Goal: Task Accomplishment & Management: Manage account settings

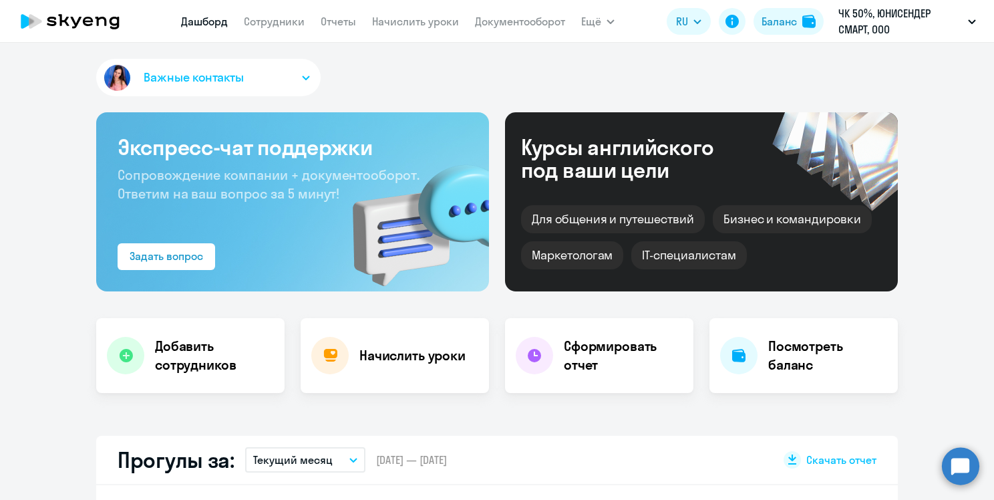
select select "30"
click at [386, 342] on div "Начислить уроки" at bounding box center [395, 355] width 188 height 75
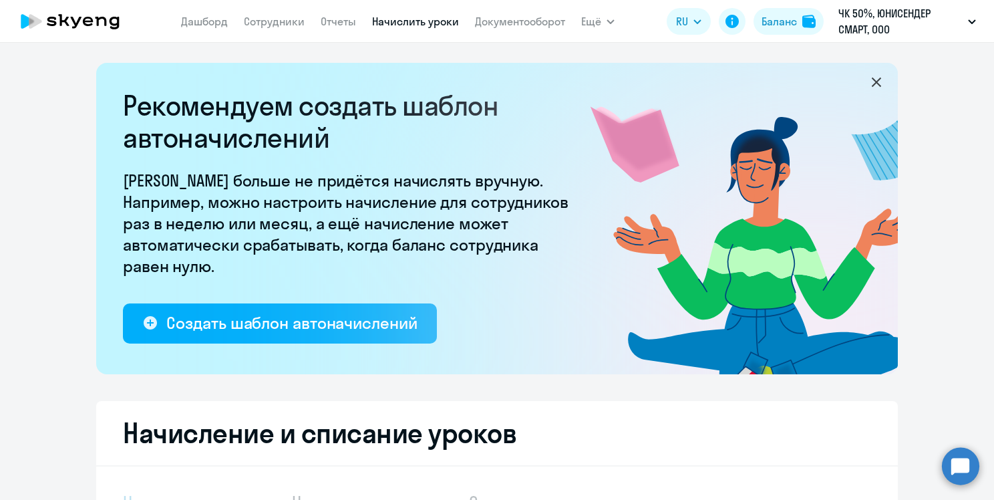
select select "10"
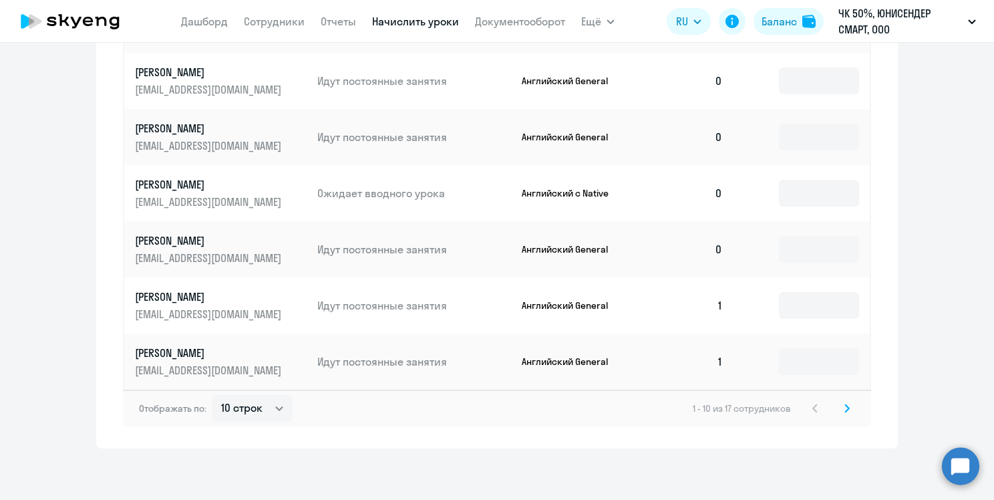
scroll to position [879, 0]
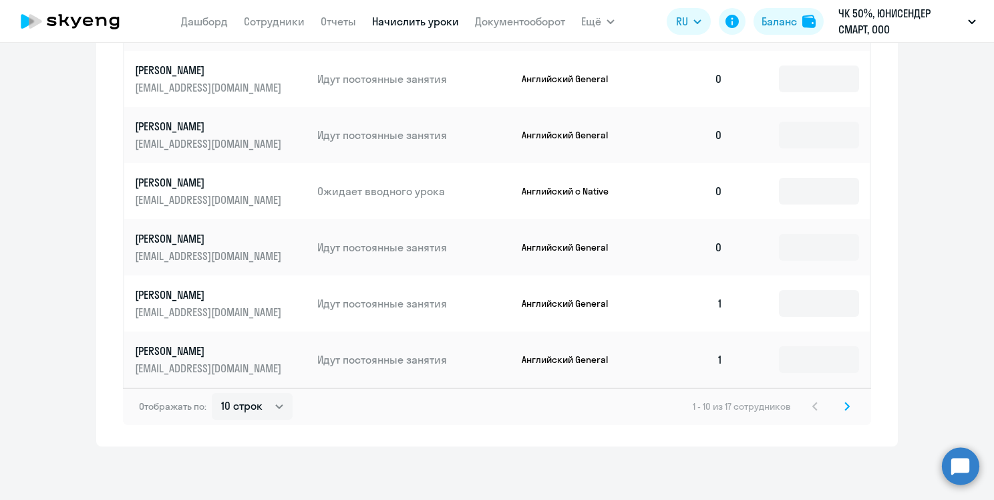
click at [845, 404] on icon at bounding box center [847, 405] width 4 height 7
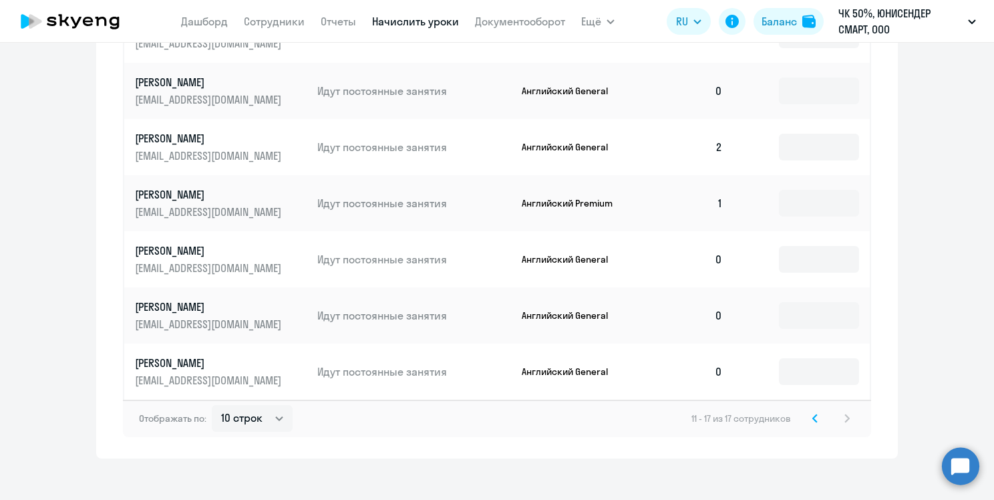
scroll to position [711, 0]
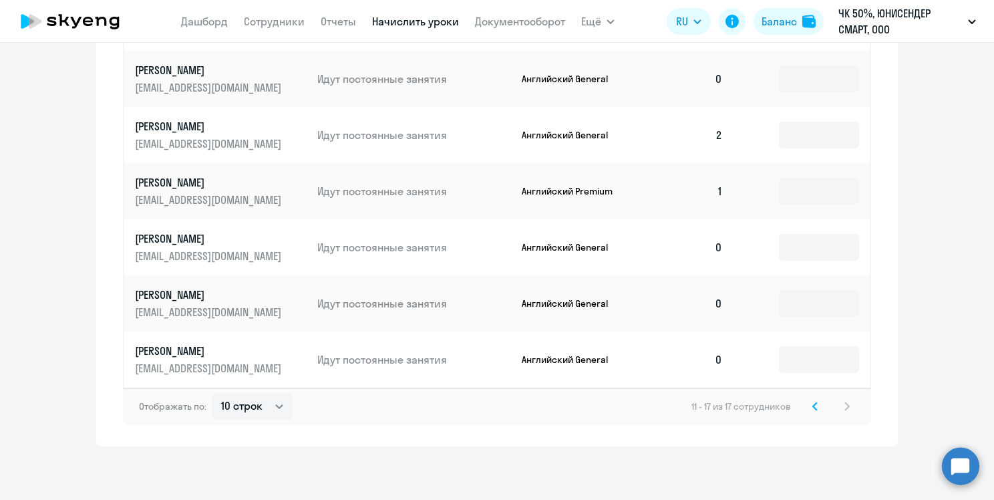
click at [815, 409] on svg-icon at bounding box center [815, 406] width 16 height 16
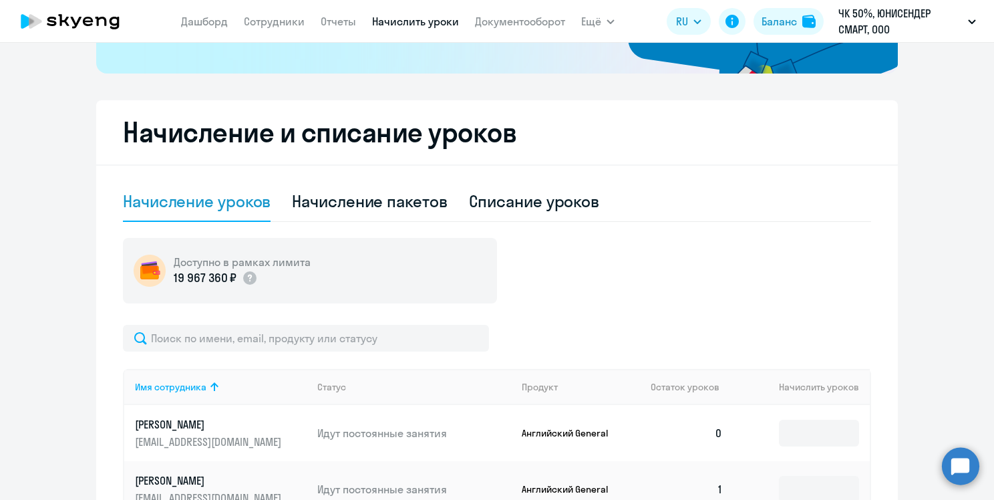
scroll to position [307, 0]
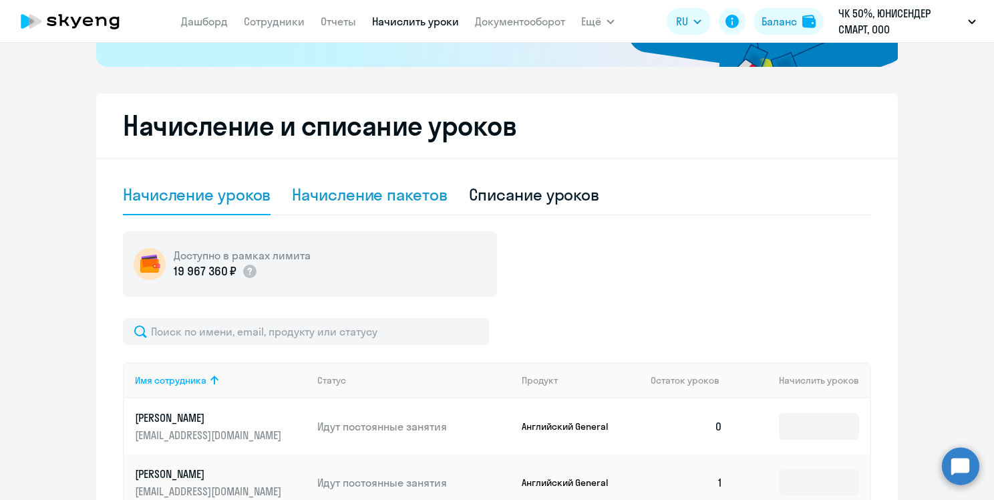
click at [329, 196] on div "Начисление пакетов" at bounding box center [369, 194] width 155 height 21
select select "10"
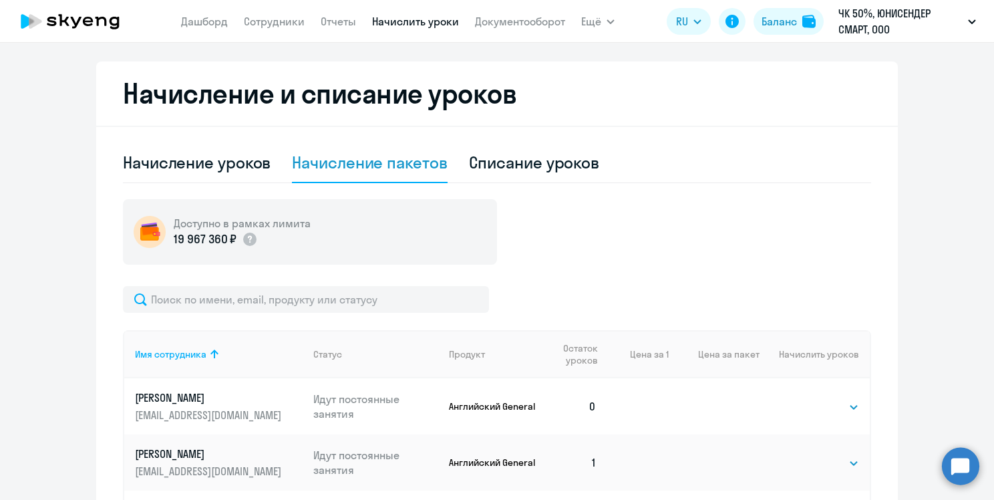
scroll to position [319, 0]
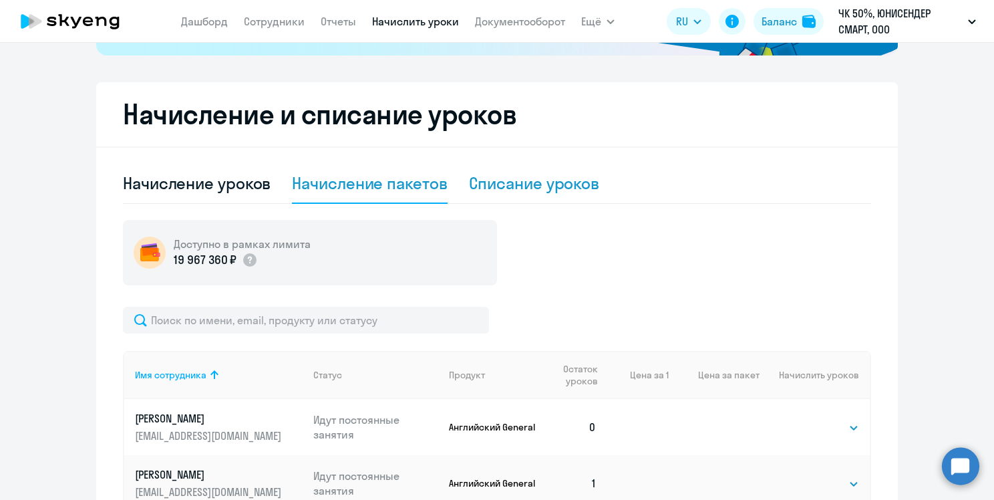
click at [518, 184] on div "Списание уроков" at bounding box center [534, 182] width 131 height 21
select select "10"
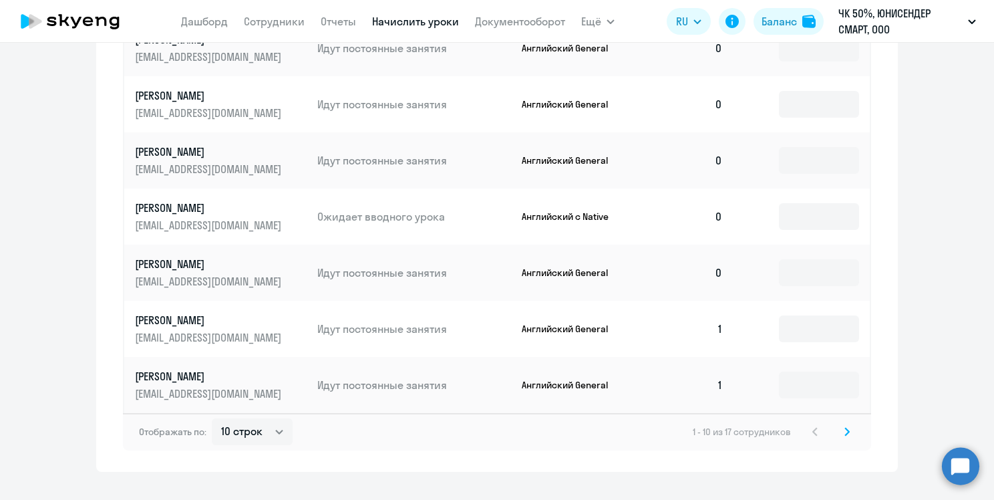
scroll to position [773, 0]
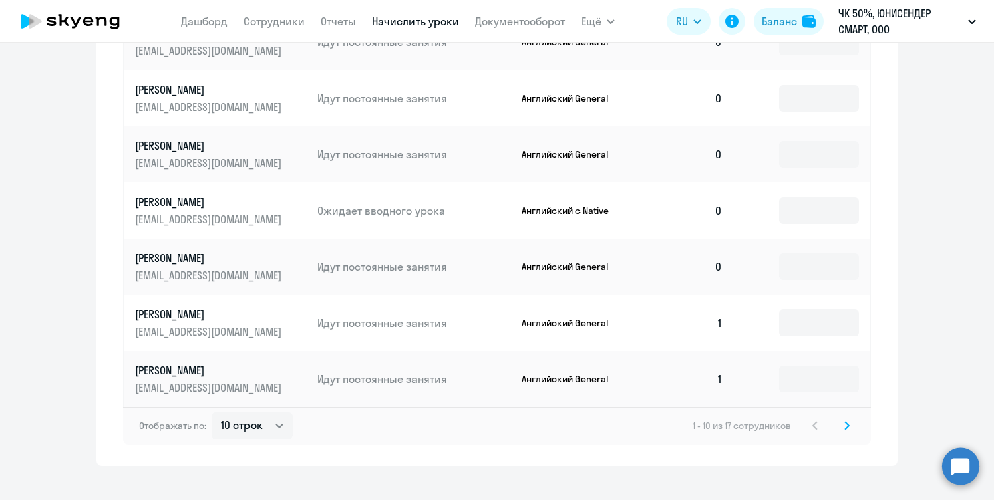
click at [833, 429] on div "1 - 10 из 17 сотрудников" at bounding box center [774, 425] width 162 height 16
click at [846, 425] on svg-icon at bounding box center [847, 425] width 16 height 16
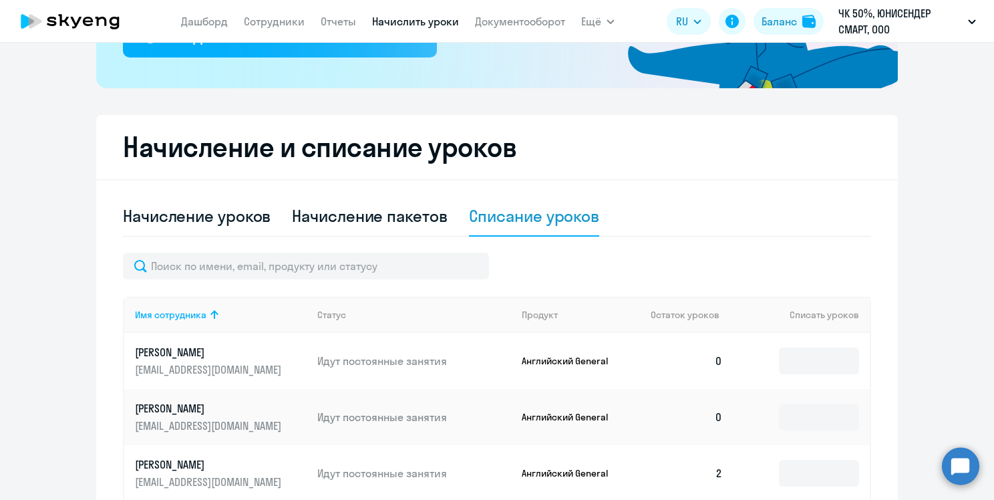
scroll to position [243, 0]
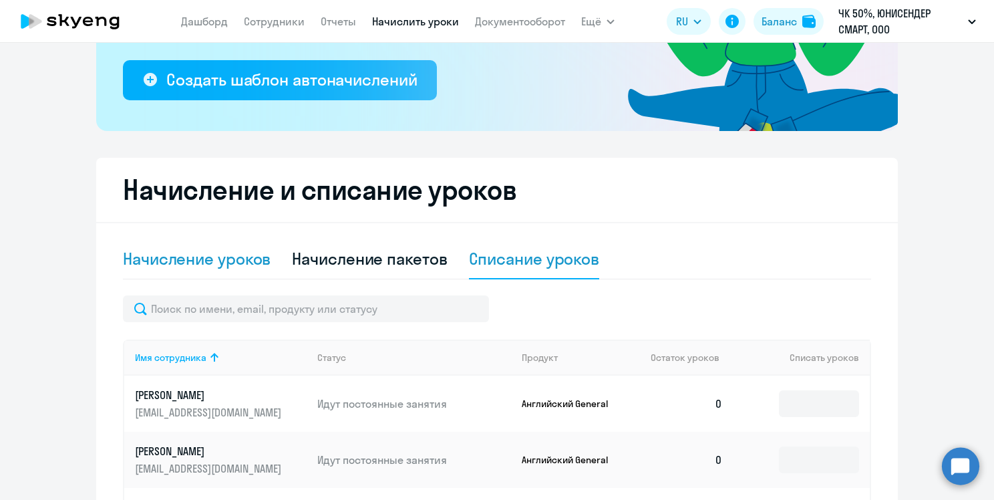
click at [159, 260] on div "Начисление уроков" at bounding box center [197, 258] width 148 height 21
select select "10"
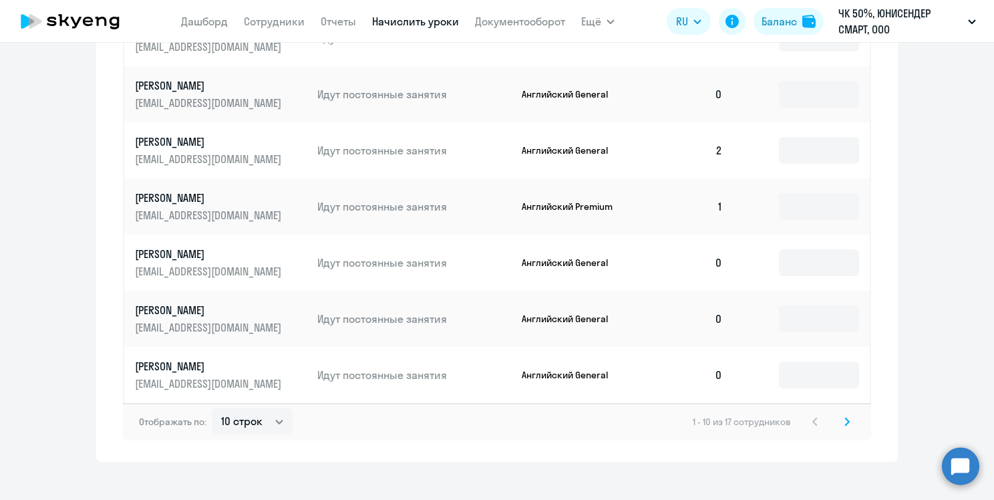
scroll to position [711, 0]
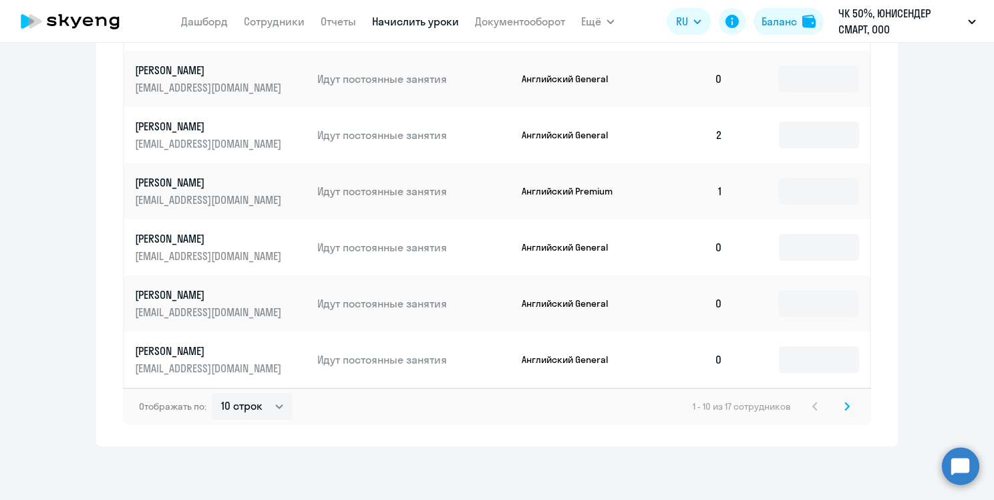
click at [845, 409] on icon at bounding box center [847, 405] width 4 height 7
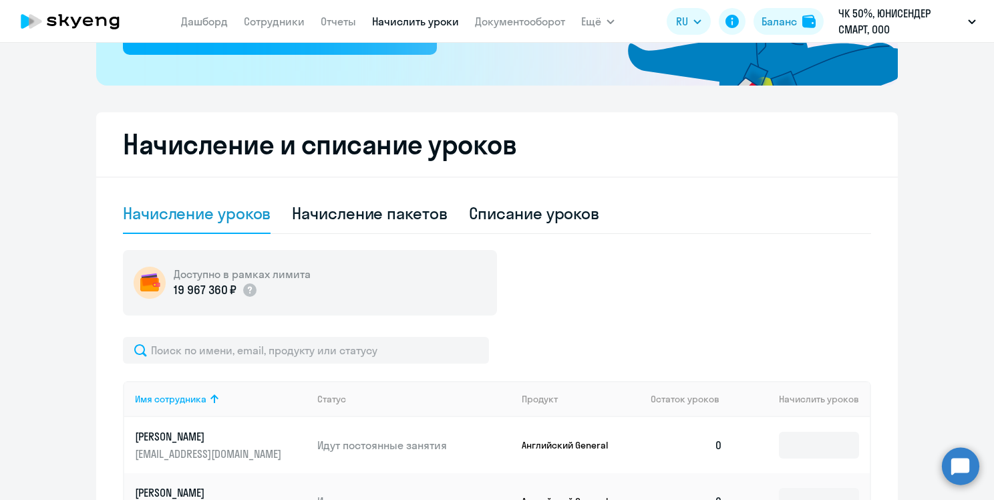
scroll to position [281, 0]
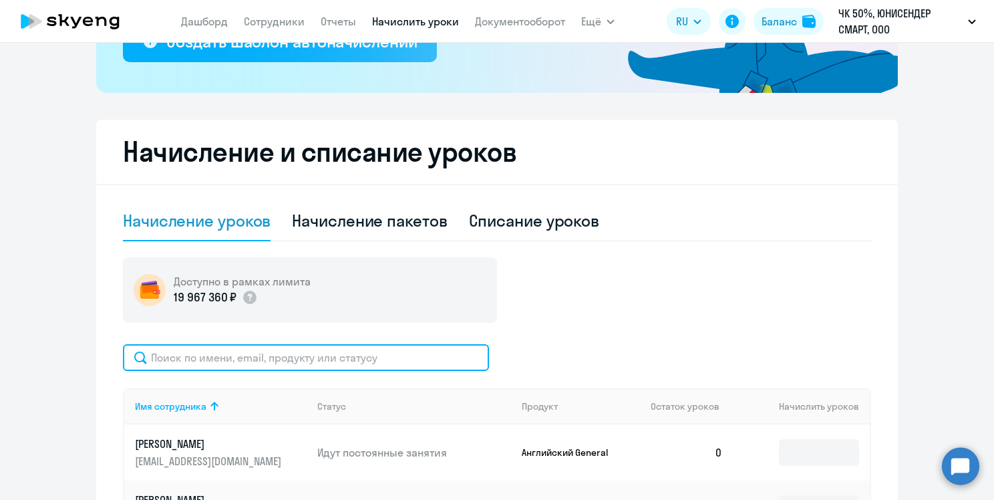
click at [297, 357] on input "text" at bounding box center [306, 357] width 366 height 27
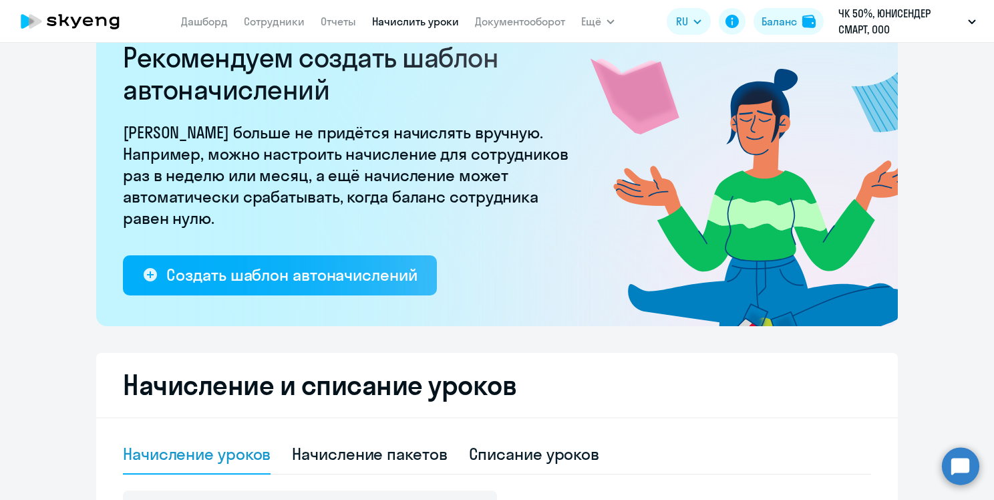
scroll to position [0, 0]
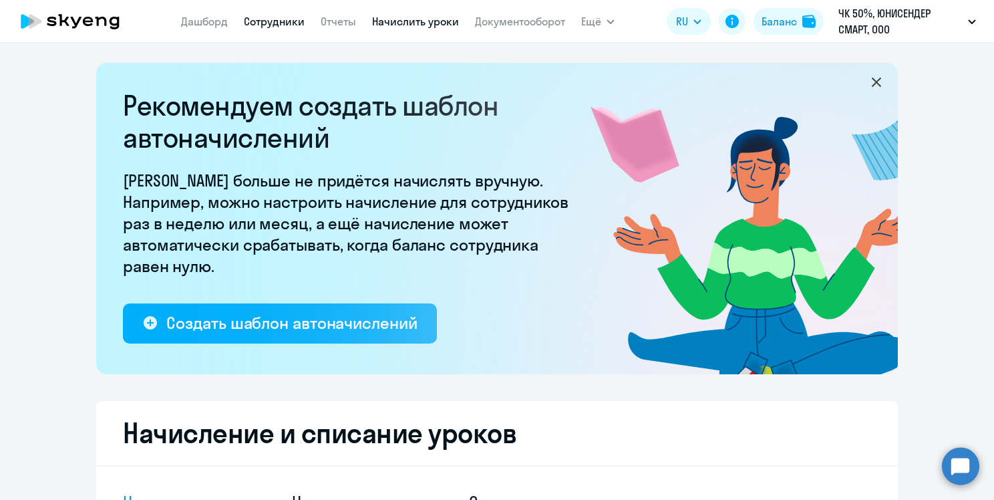
type input "Соло"
click at [297, 21] on link "Сотрудники" at bounding box center [274, 21] width 61 height 13
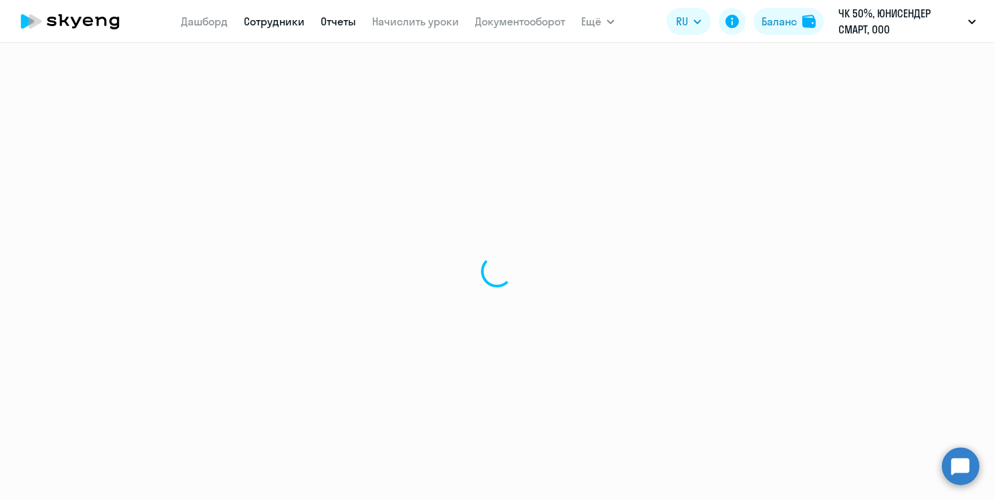
select select "30"
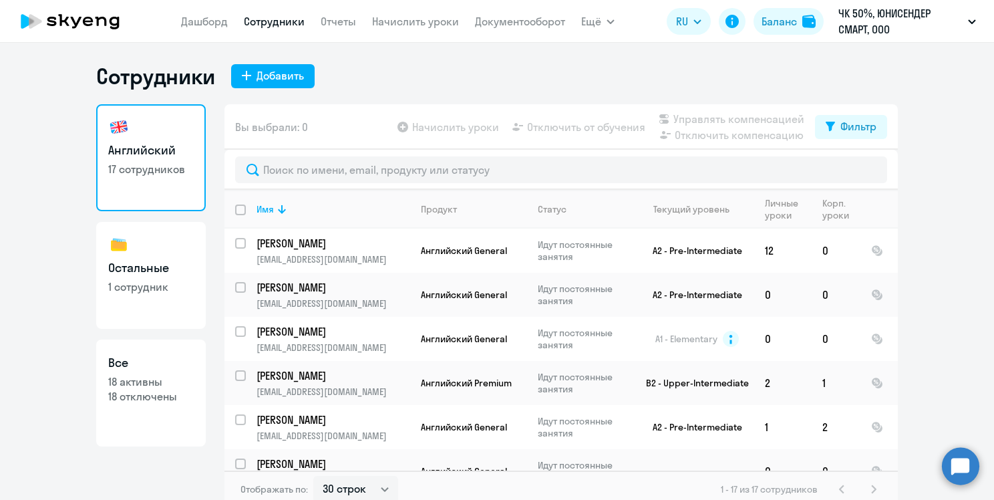
click at [154, 287] on p "1 сотрудник" at bounding box center [150, 286] width 85 height 15
select select "30"
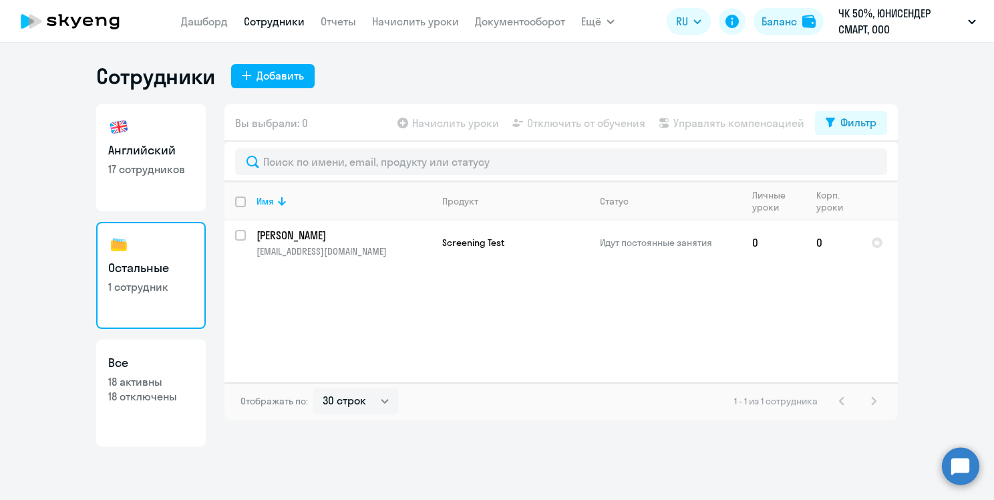
click at [158, 383] on p "18 активны" at bounding box center [150, 381] width 85 height 15
select select "30"
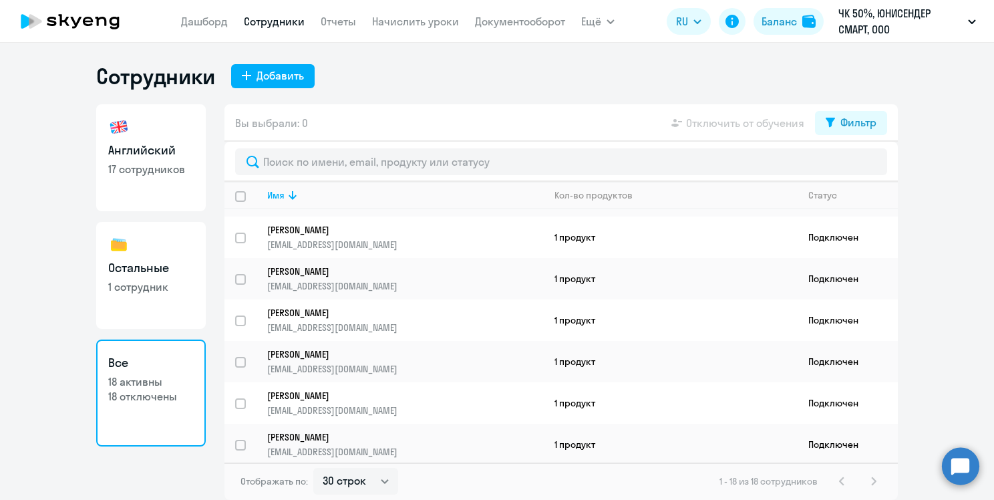
scroll to position [501, 0]
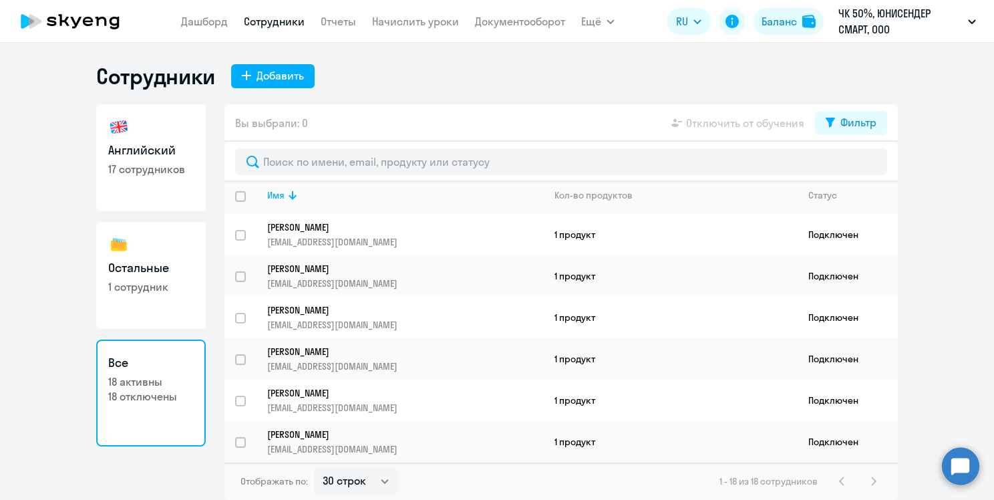
click at [146, 166] on p "17 сотрудников" at bounding box center [150, 169] width 85 height 15
select select "30"
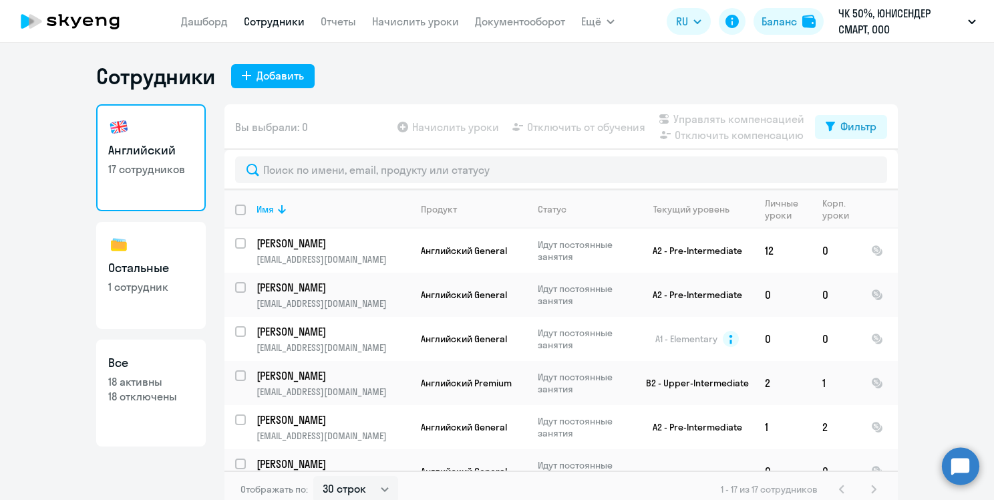
click at [159, 304] on link "Остальные 1 сотрудник" at bounding box center [151, 275] width 110 height 107
select select "30"
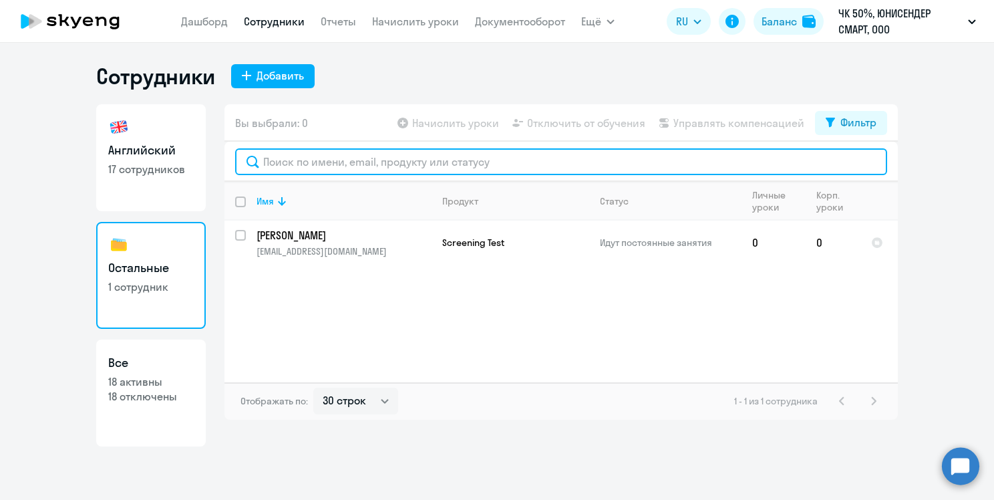
click at [411, 160] on input "text" at bounding box center [561, 161] width 652 height 27
type input "[EMAIL_ADDRESS][DOMAIN_NAME]"
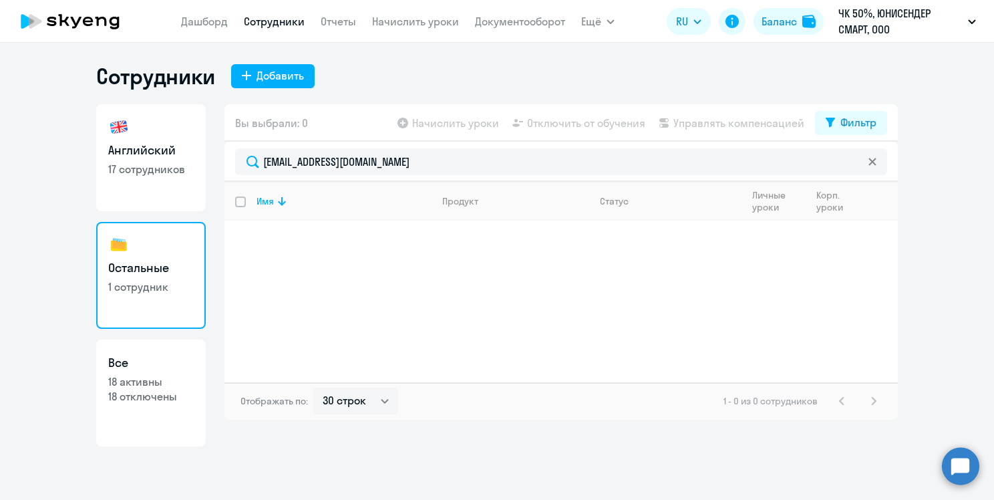
click at [152, 154] on h3 "Английский" at bounding box center [150, 150] width 85 height 17
select select "30"
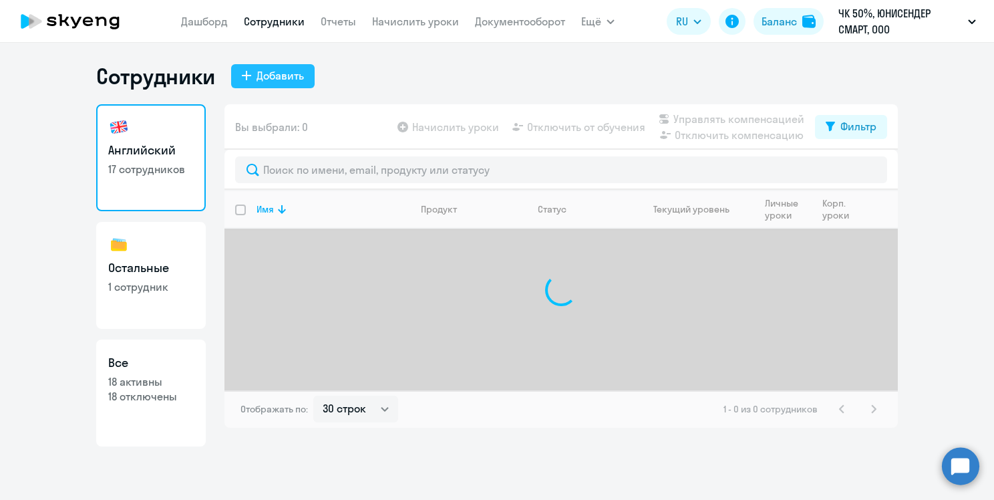
click at [288, 77] on div "Добавить" at bounding box center [279, 75] width 47 height 16
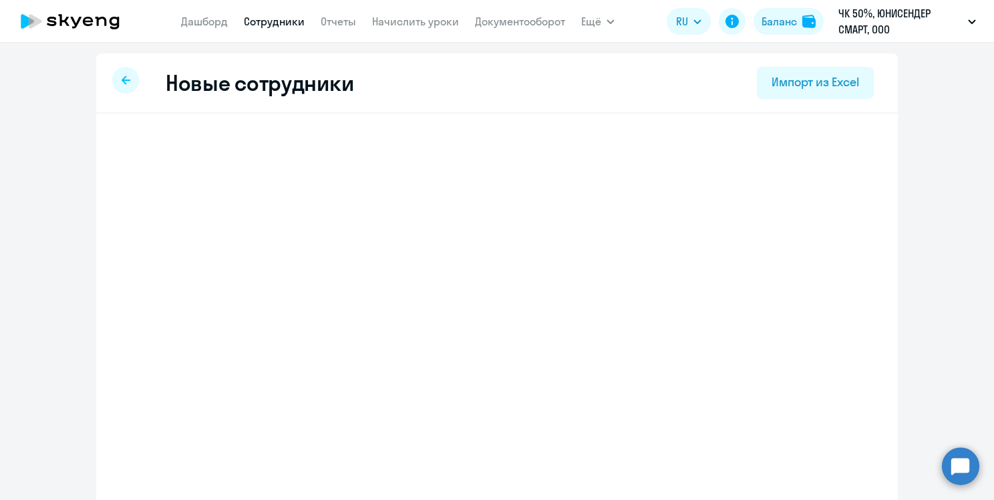
select select "english_adult_not_native_speaker"
select select "3"
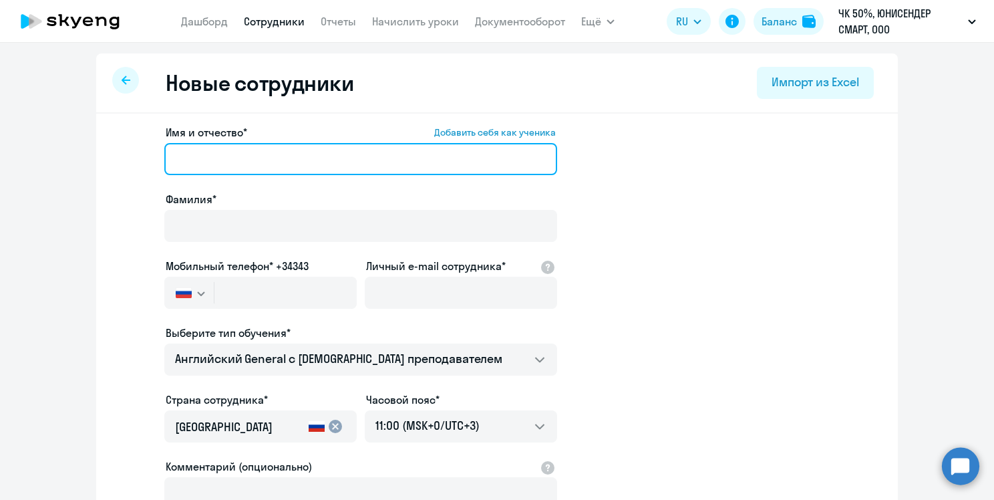
click at [312, 161] on input "Имя и отчество* Добавить себя как ученика" at bounding box center [360, 159] width 393 height 32
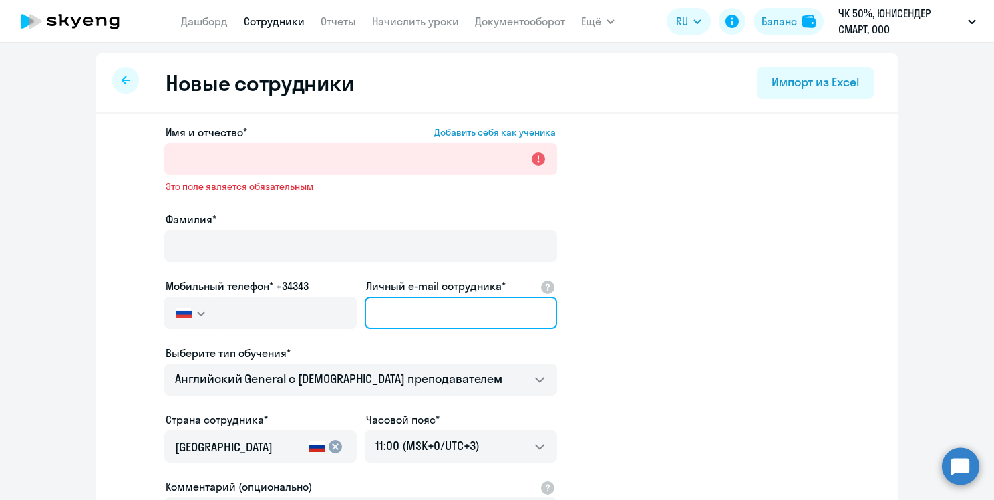
click at [480, 281] on div "Личный e-mail сотрудника*" at bounding box center [461, 306] width 192 height 56
type input "[EMAIL_ADDRESS][DOMAIN_NAME]"
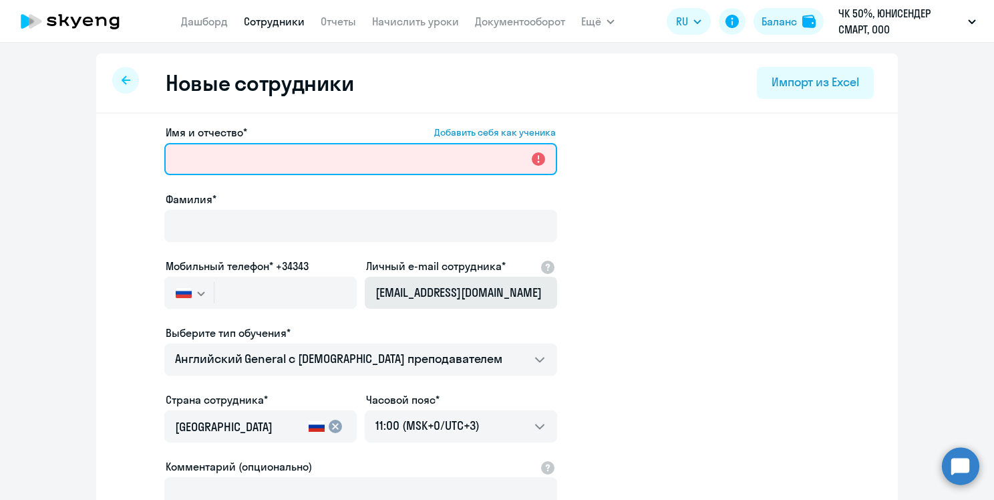
type input "MAKSIM"
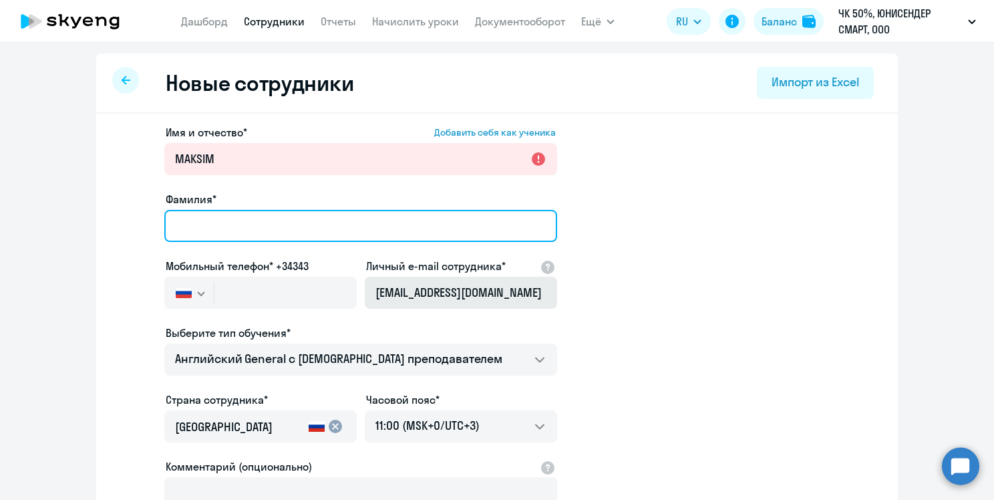
type input "SOLOVEV"
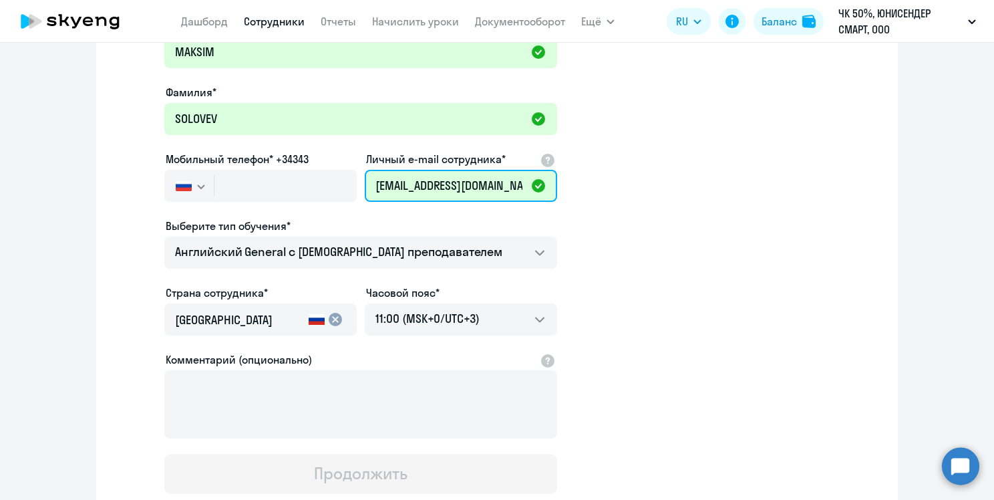
scroll to position [110, 0]
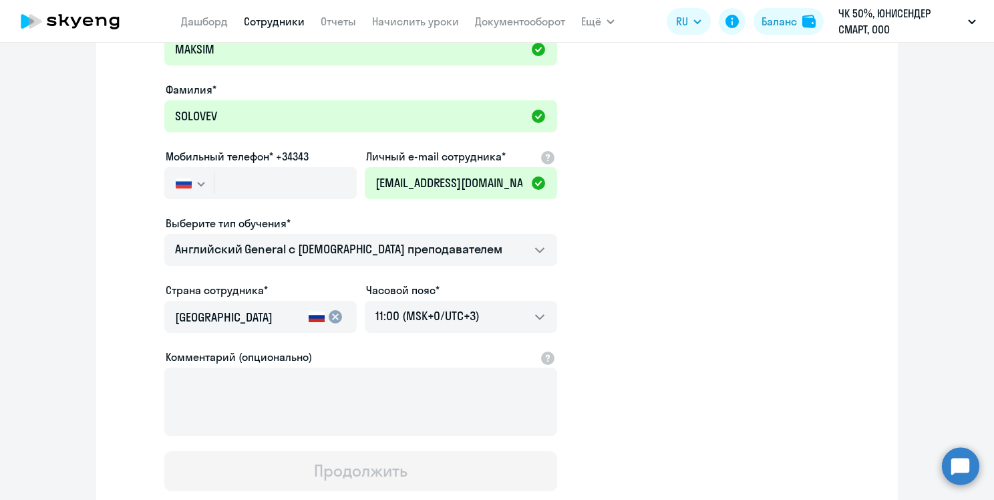
click at [676, 295] on app-new-student-form "Имя и отчество* Добавить себя как ученика [PERSON_NAME]* SOLOVEV Мобильный теле…" at bounding box center [497, 253] width 759 height 476
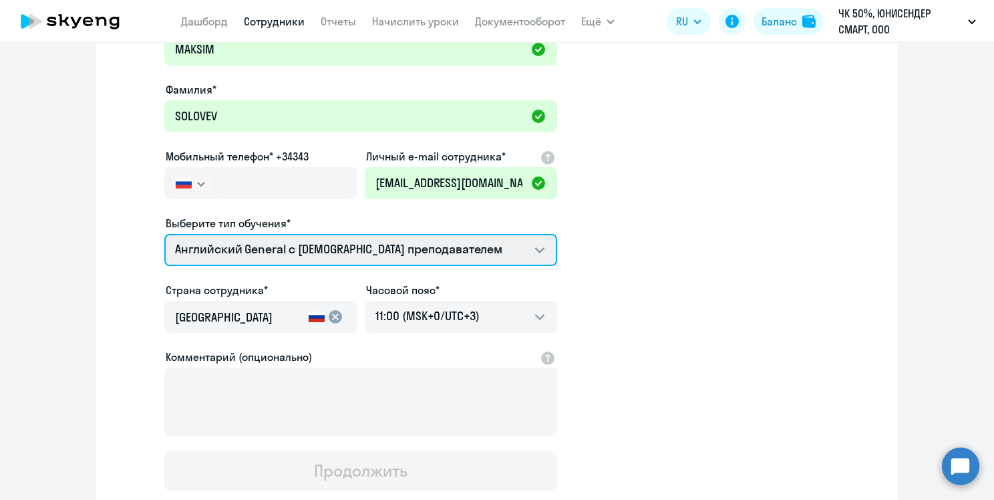
click at [427, 245] on select "Английский General с [DEMOGRAPHIC_DATA] преподавателем Английский General с [DE…" at bounding box center [360, 250] width 393 height 32
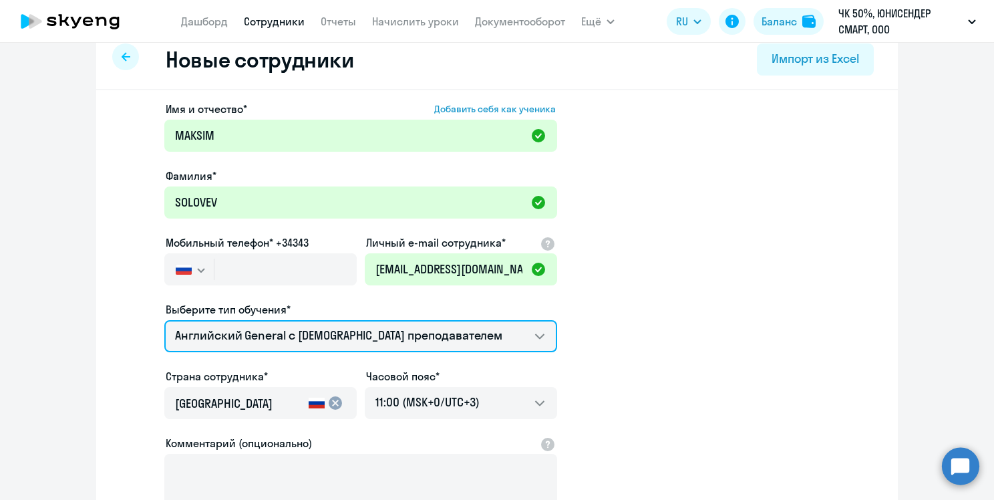
scroll to position [0, 0]
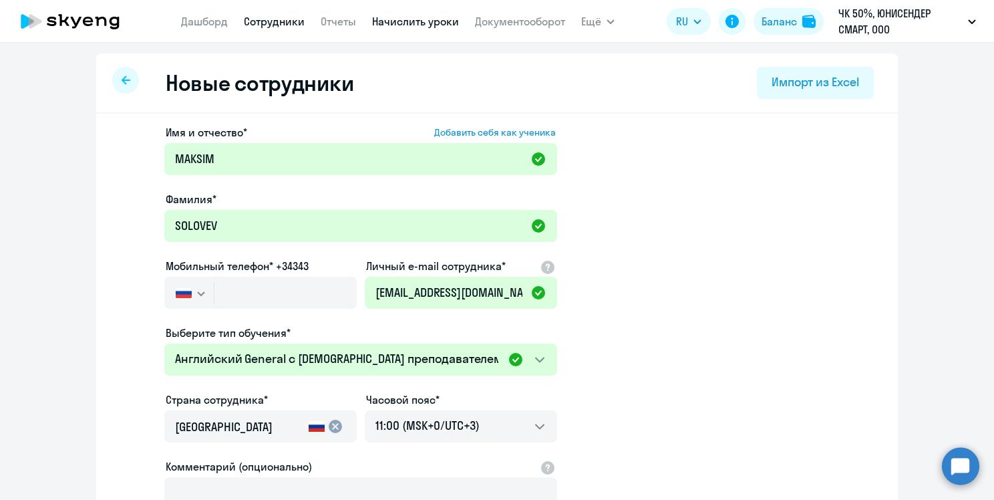
click at [434, 21] on link "Начислить уроки" at bounding box center [415, 21] width 87 height 13
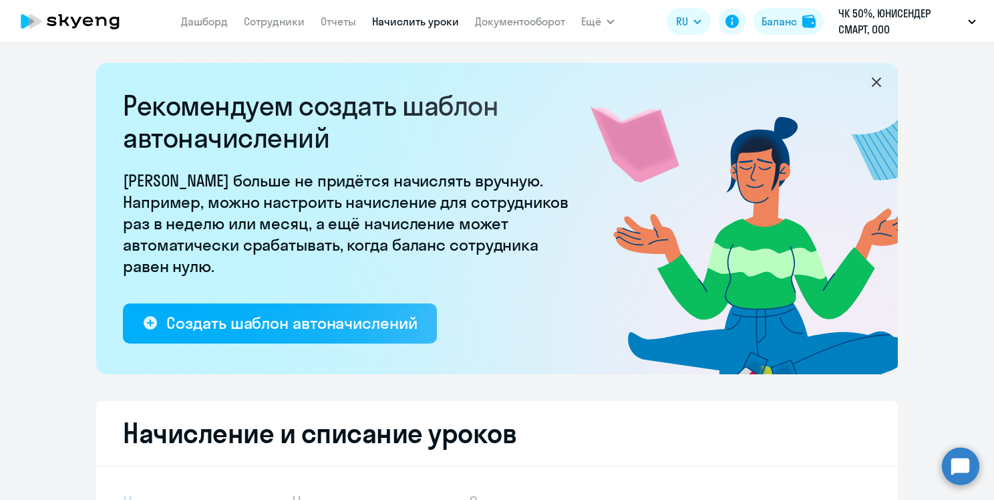
select select "10"
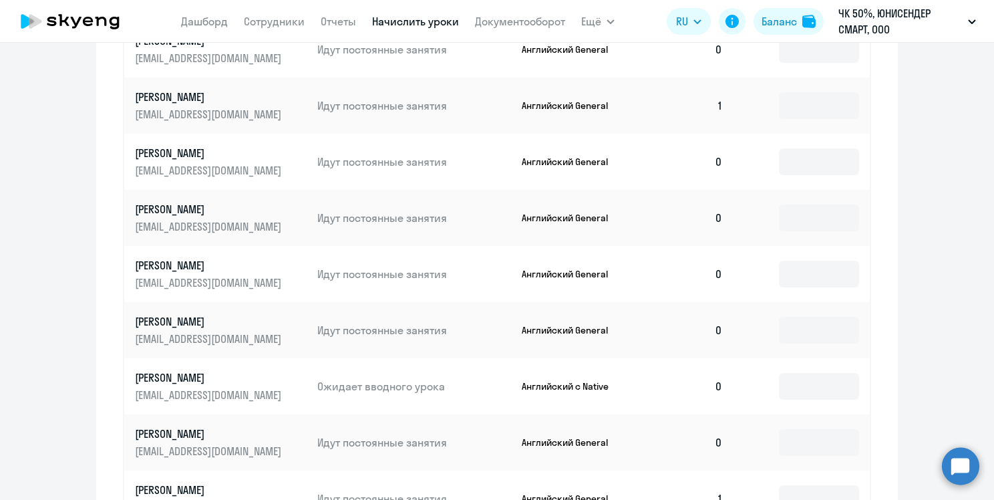
scroll to position [694, 0]
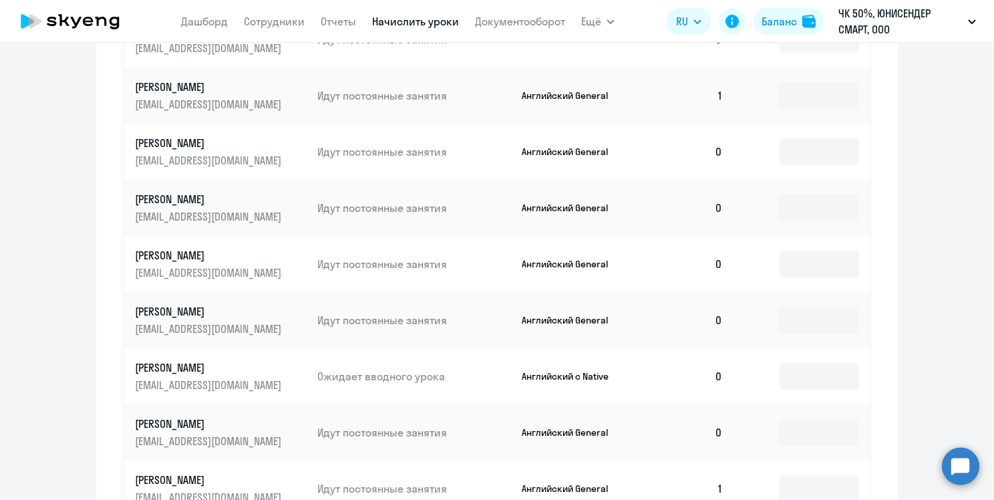
drag, startPoint x: 983, startPoint y: 331, endPoint x: 987, endPoint y: 351, distance: 21.1
click at [986, 348] on div "Рекомендуем создать шаблон автоначислений Уроки больше не придётся начислять вр…" at bounding box center [497, 271] width 994 height 457
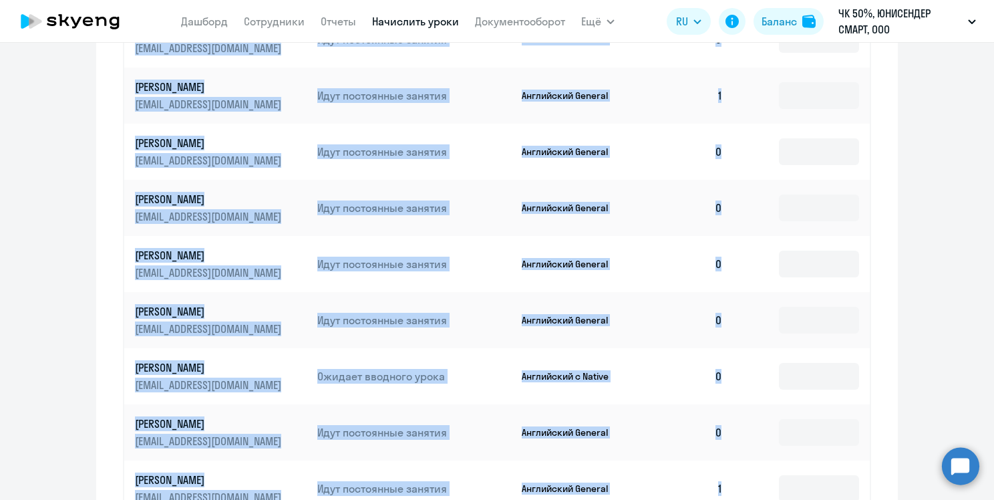
scroll to position [879, 0]
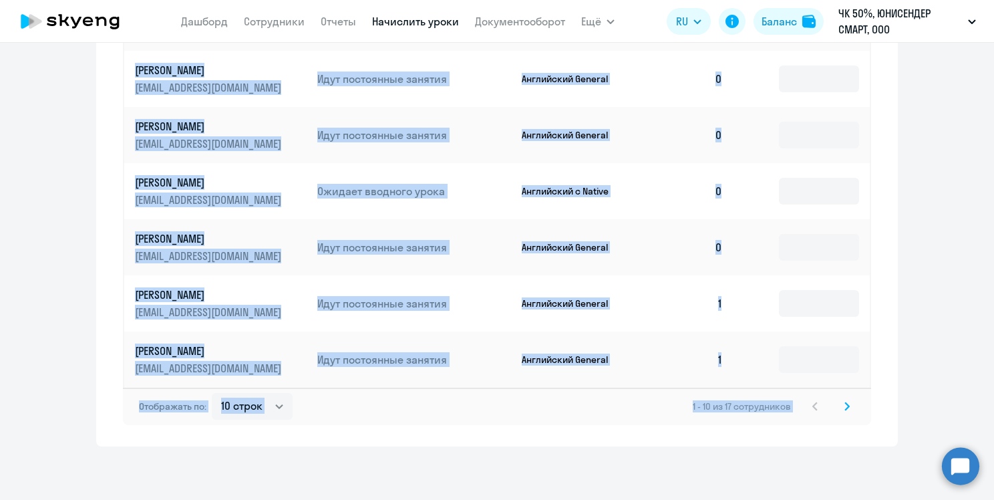
click at [844, 409] on icon at bounding box center [846, 405] width 5 height 9
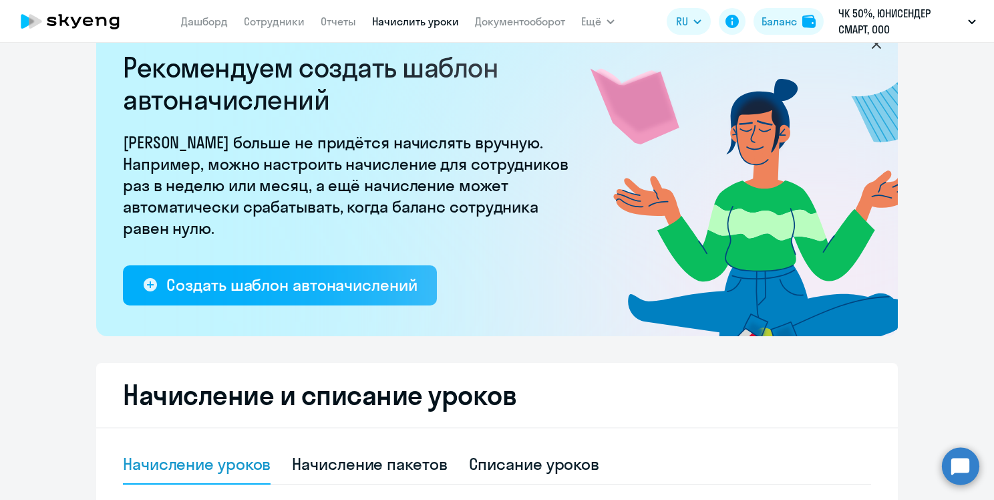
scroll to position [0, 0]
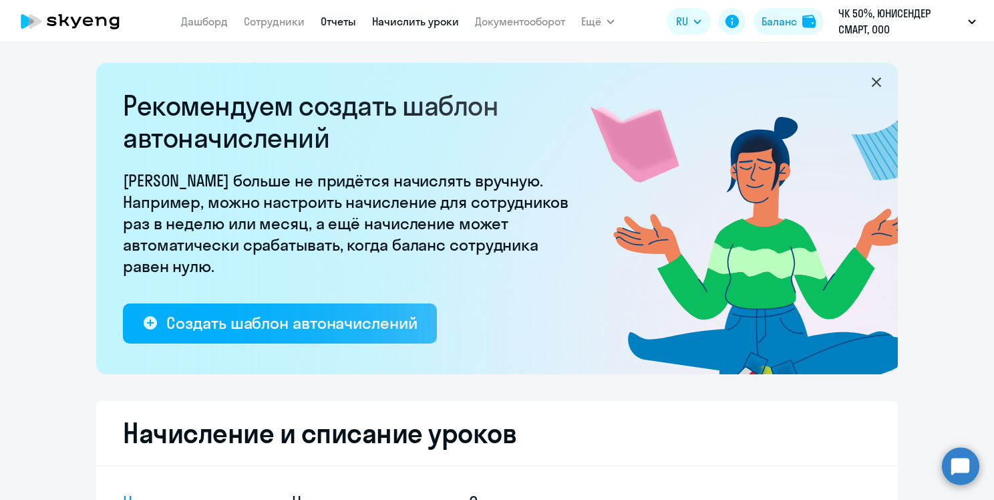
click at [337, 25] on link "Отчеты" at bounding box center [338, 21] width 35 height 13
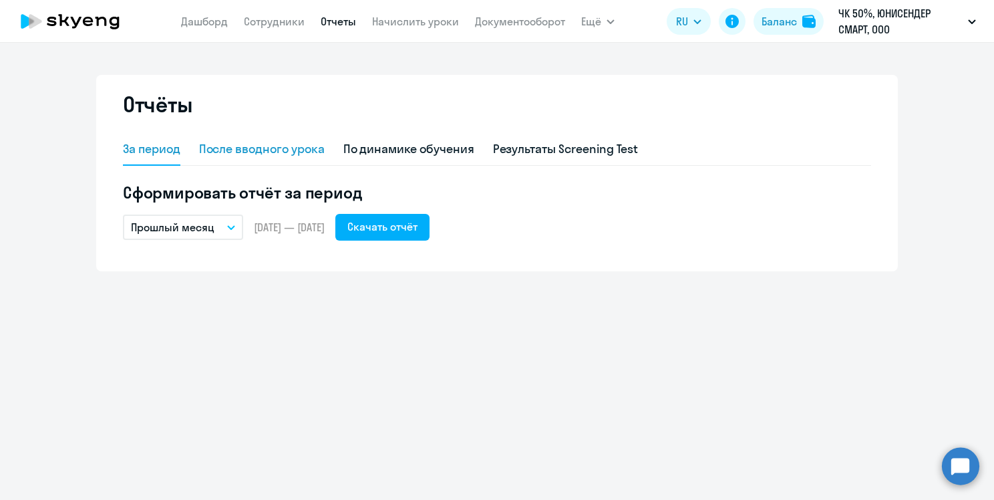
click at [256, 144] on div "После вводного урока" at bounding box center [262, 148] width 126 height 17
select select "10"
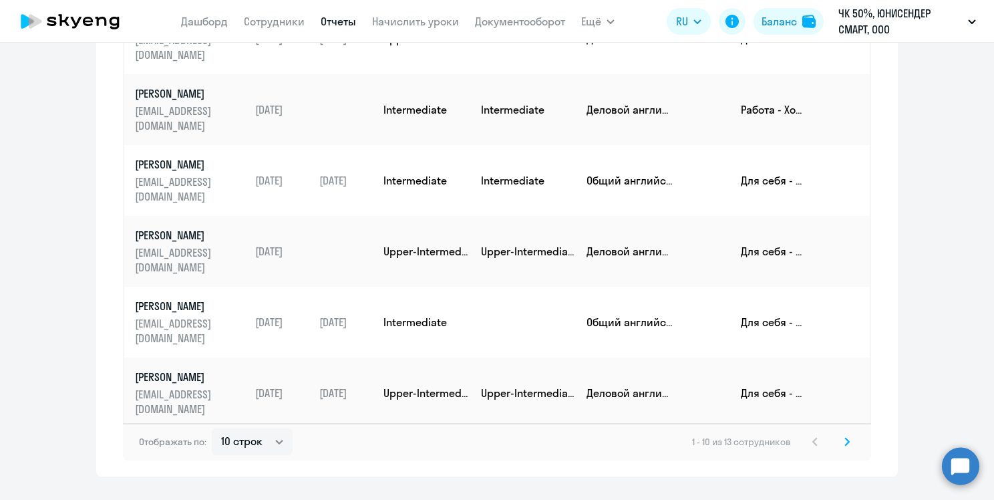
scroll to position [427, 0]
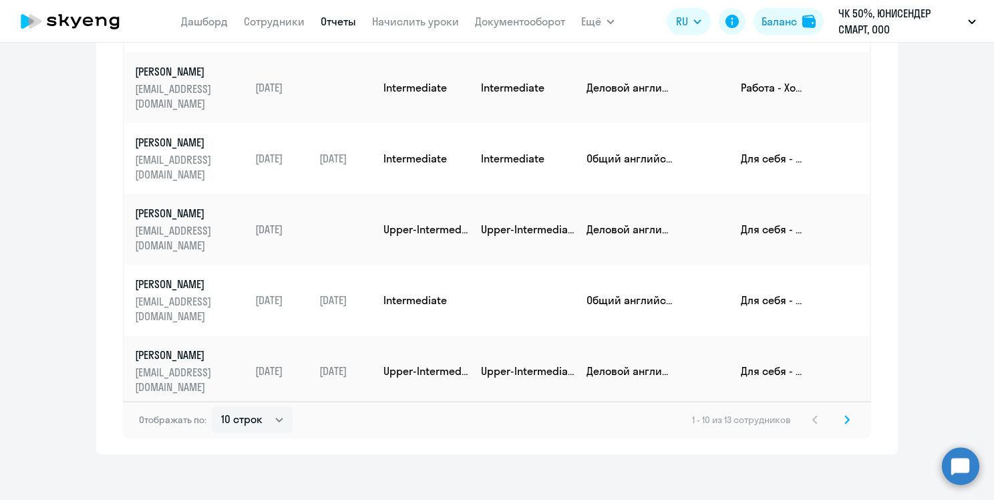
click at [844, 417] on icon at bounding box center [846, 419] width 5 height 9
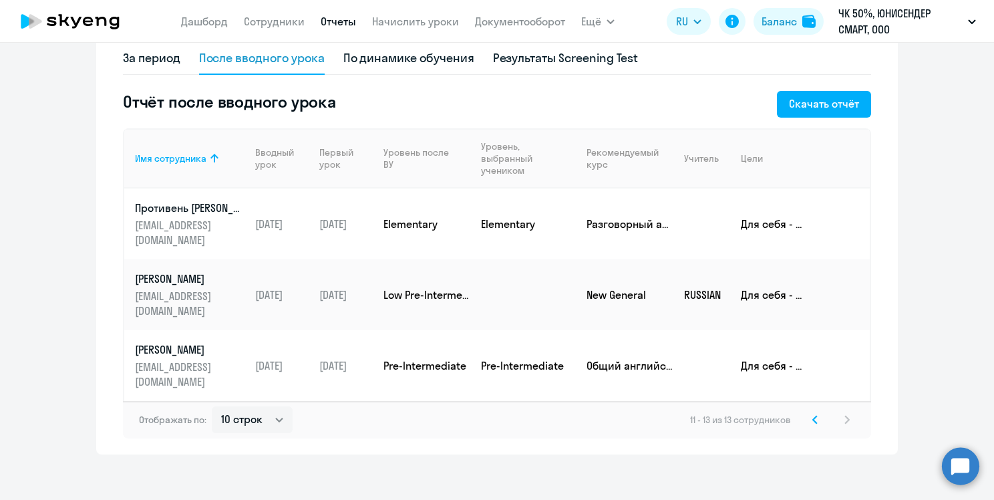
scroll to position [47, 0]
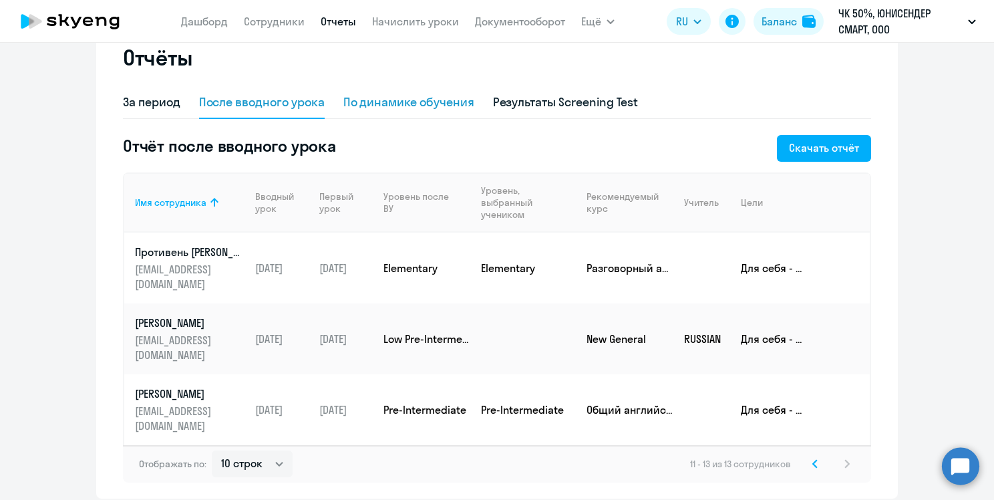
click at [446, 109] on div "По динамике обучения" at bounding box center [408, 102] width 131 height 17
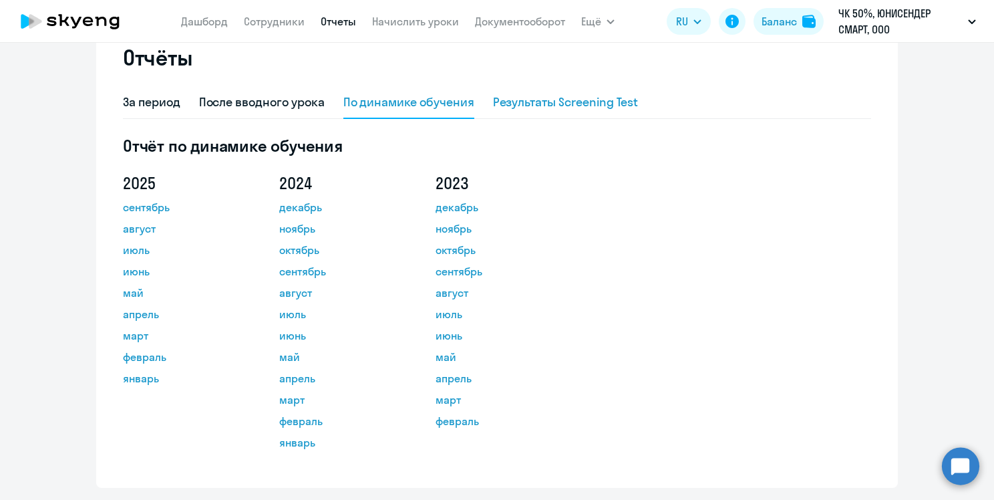
click at [537, 96] on div "Результаты Screening Test" at bounding box center [566, 102] width 146 height 17
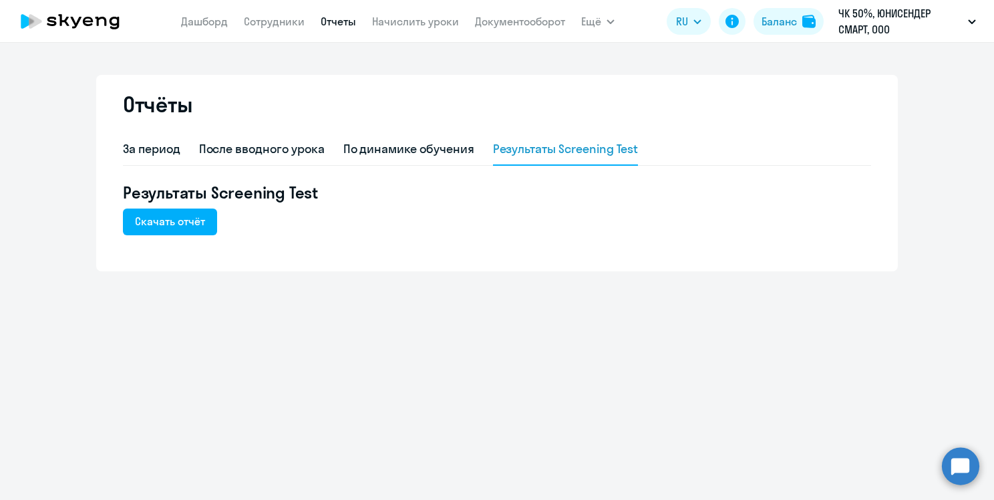
scroll to position [0, 0]
click at [395, 144] on div "По динамике обучения" at bounding box center [408, 148] width 131 height 17
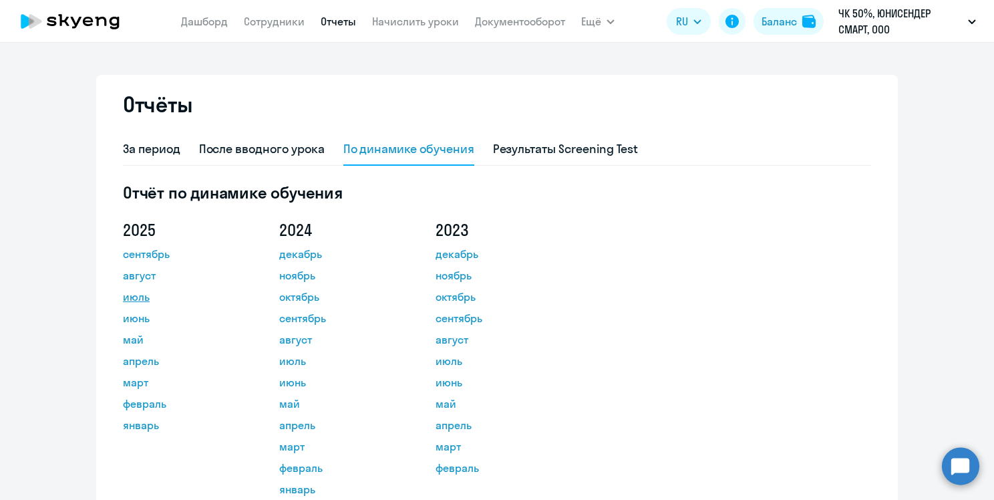
click at [130, 294] on link "июль" at bounding box center [183, 297] width 120 height 16
click at [286, 23] on link "Сотрудники" at bounding box center [274, 21] width 61 height 13
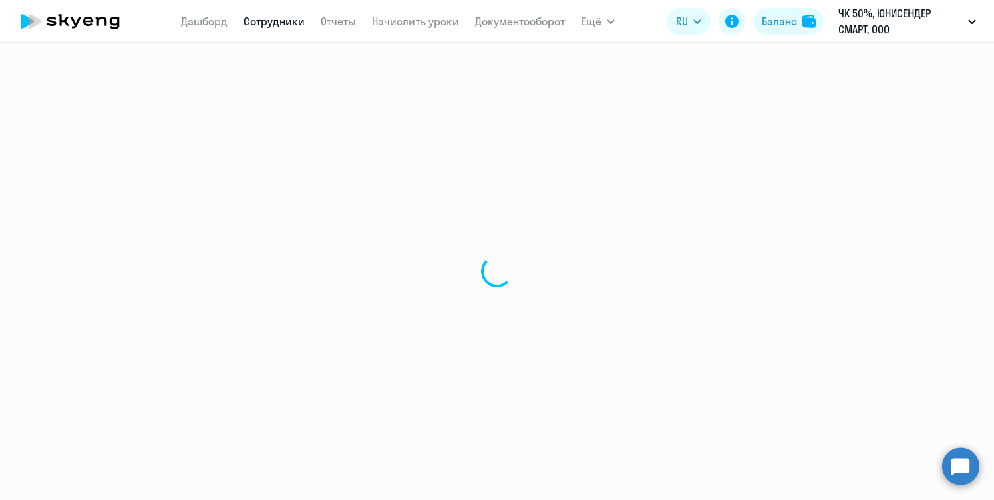
select select "30"
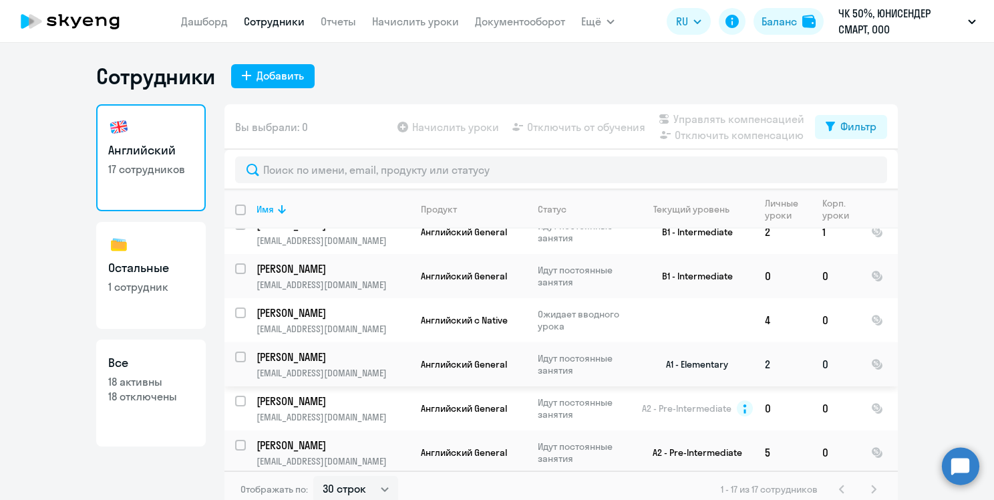
scroll to position [387, 0]
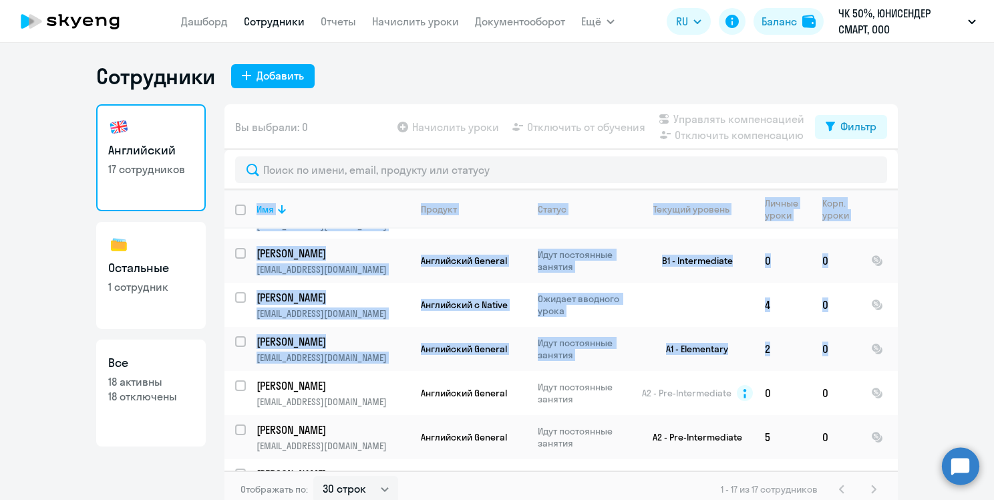
drag, startPoint x: 869, startPoint y: 332, endPoint x: 892, endPoint y: 334, distance: 22.8
click at [892, 334] on div "Имя Продукт Статус Текущий уровень Личные уроки Корп. уроки [PERSON_NAME] [EMAI…" at bounding box center [560, 330] width 673 height 281
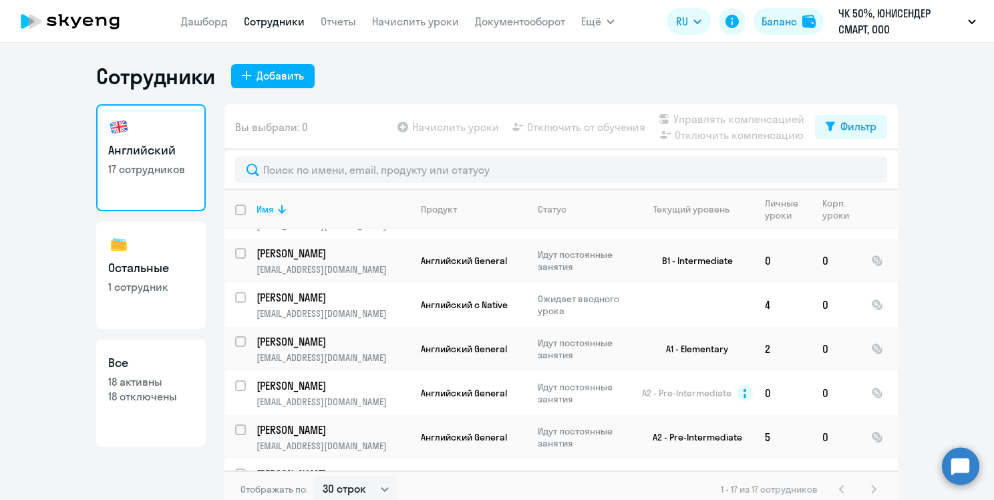
click at [948, 195] on ng-component "Сотрудники Добавить Английский 17 сотрудников Остальные 1 сотрудник Все 18 акти…" at bounding box center [497, 285] width 994 height 445
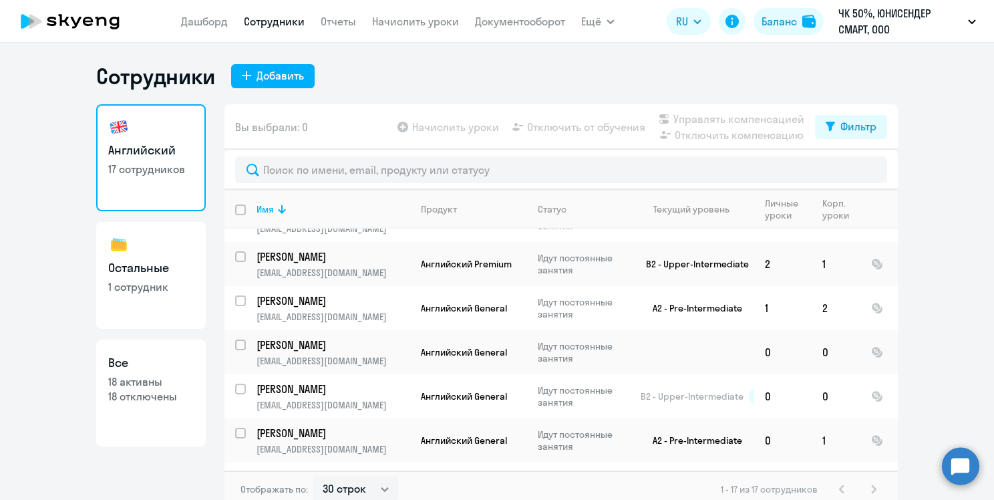
scroll to position [0, 0]
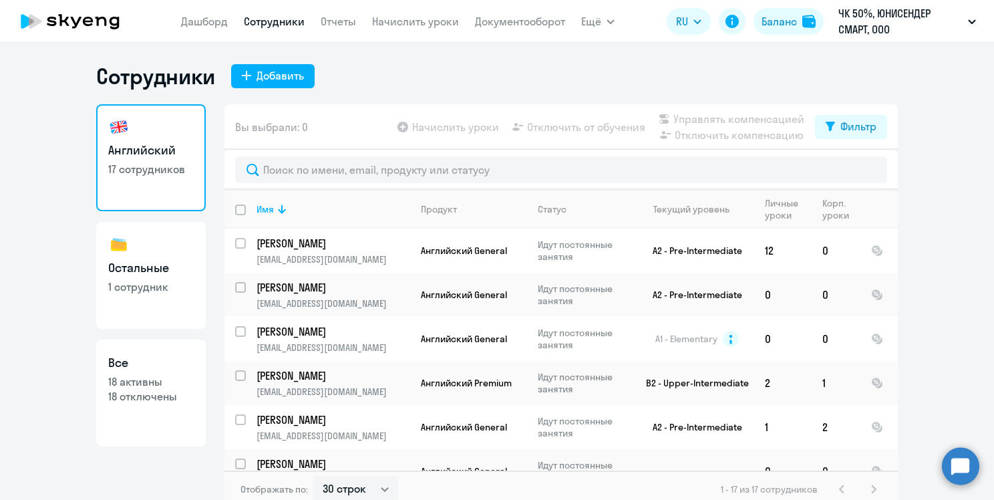
click at [164, 350] on link "Все 18 активны 18 отключены" at bounding box center [151, 392] width 110 height 107
select select "30"
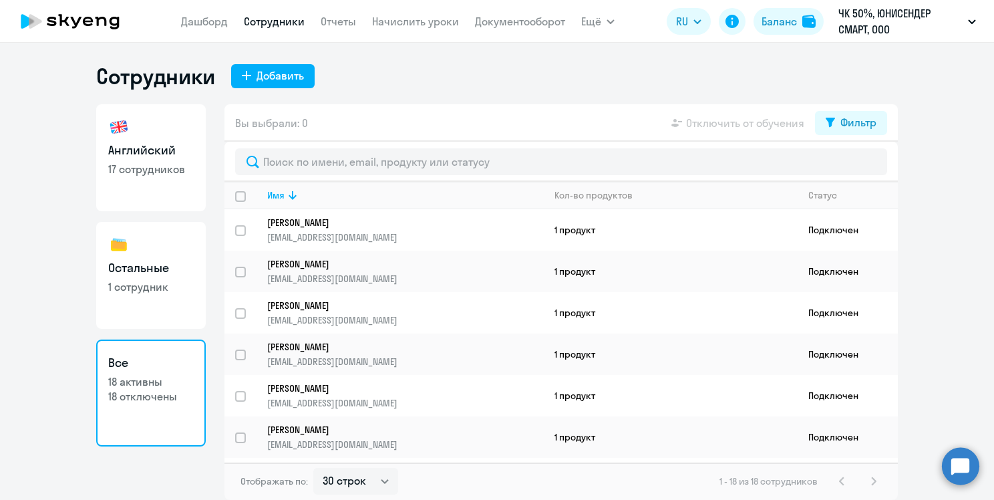
click at [166, 172] on p "17 сотрудников" at bounding box center [150, 169] width 85 height 15
select select "30"
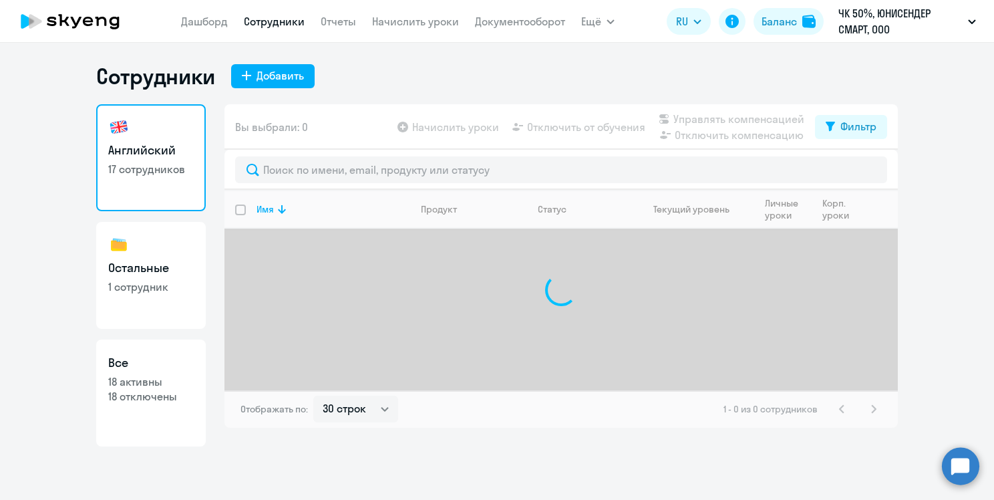
click at [160, 262] on h3 "Остальные" at bounding box center [150, 267] width 85 height 17
select select "30"
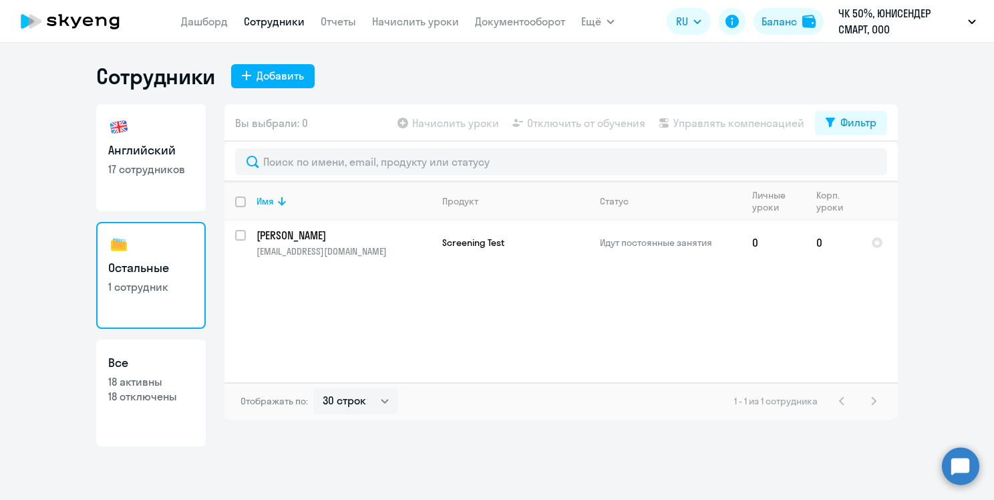
click at [143, 187] on link "Английский 17 сотрудников" at bounding box center [151, 157] width 110 height 107
select select "30"
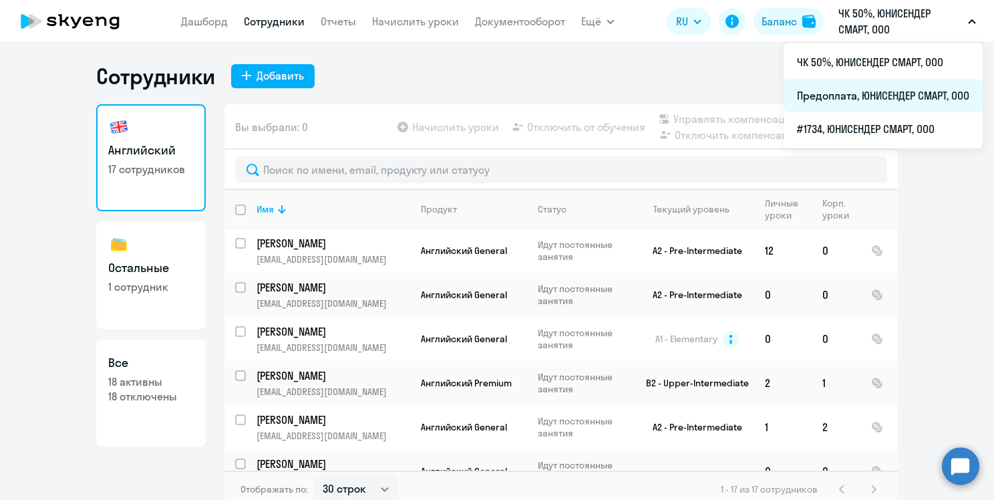
click at [886, 86] on li "Предоплата, ЮНИСЕНДЕР СМАРТ, ООО" at bounding box center [882, 95] width 199 height 33
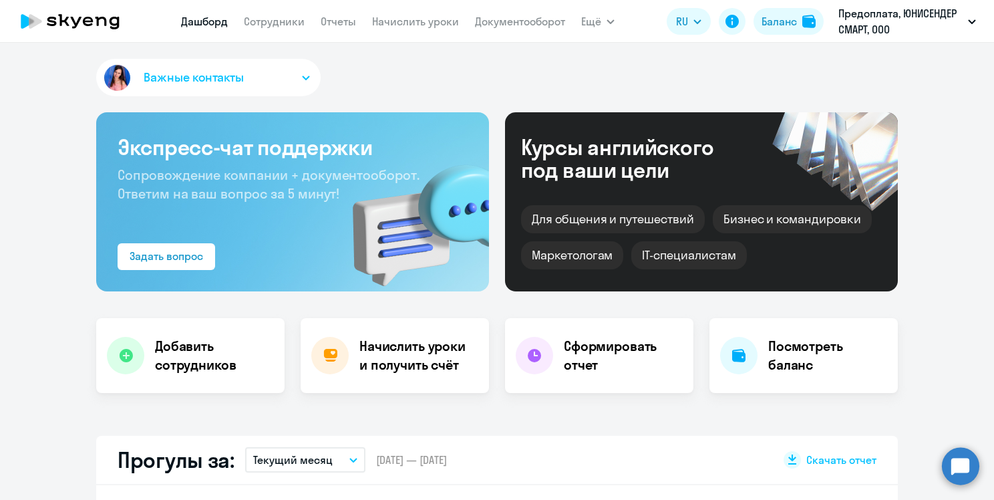
select select "30"
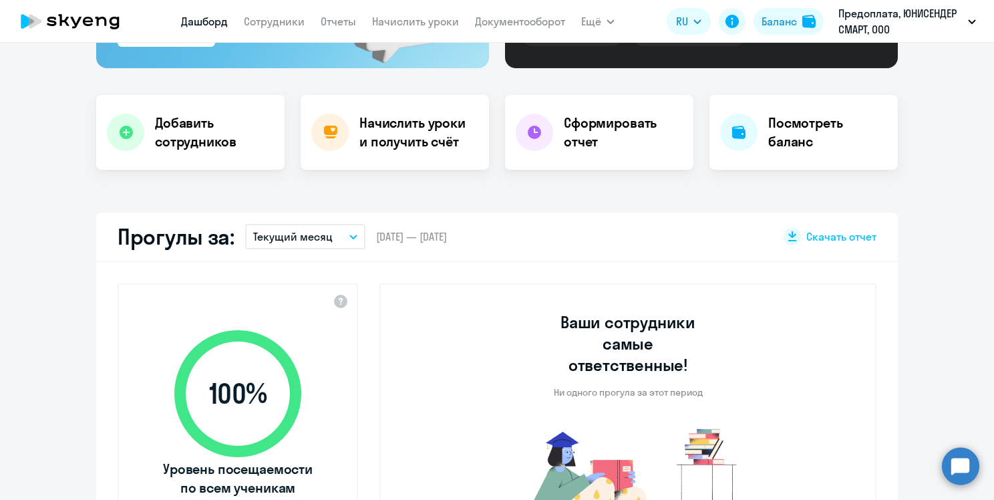
scroll to position [168, 0]
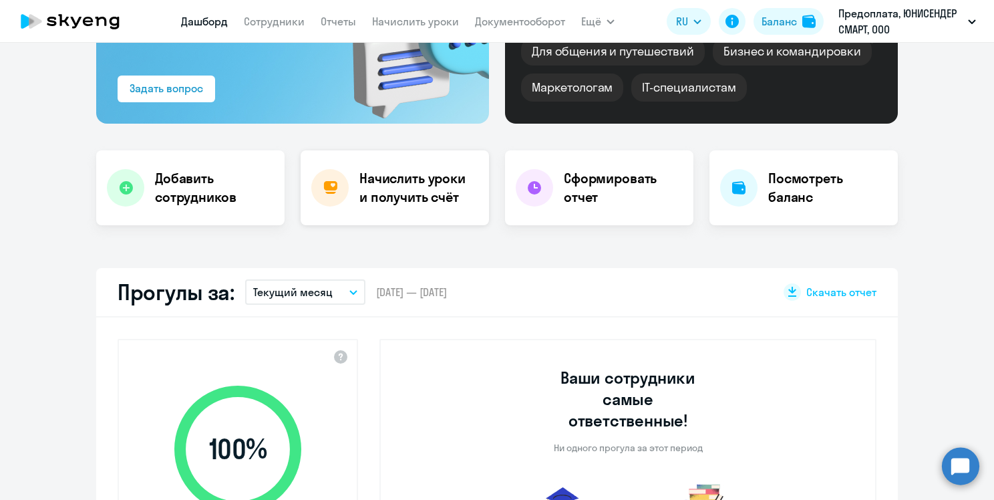
click at [333, 206] on div "Начислить уроки и получить счёт" at bounding box center [395, 187] width 188 height 75
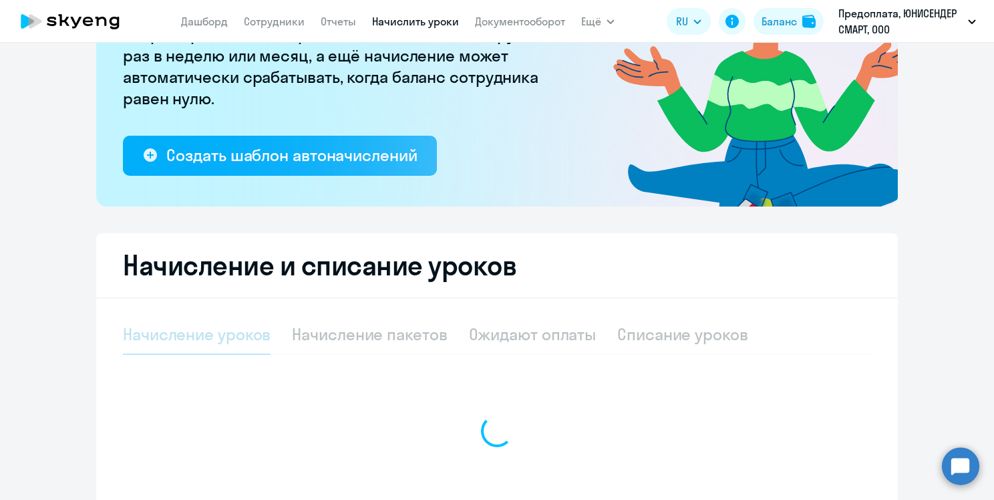
select select "10"
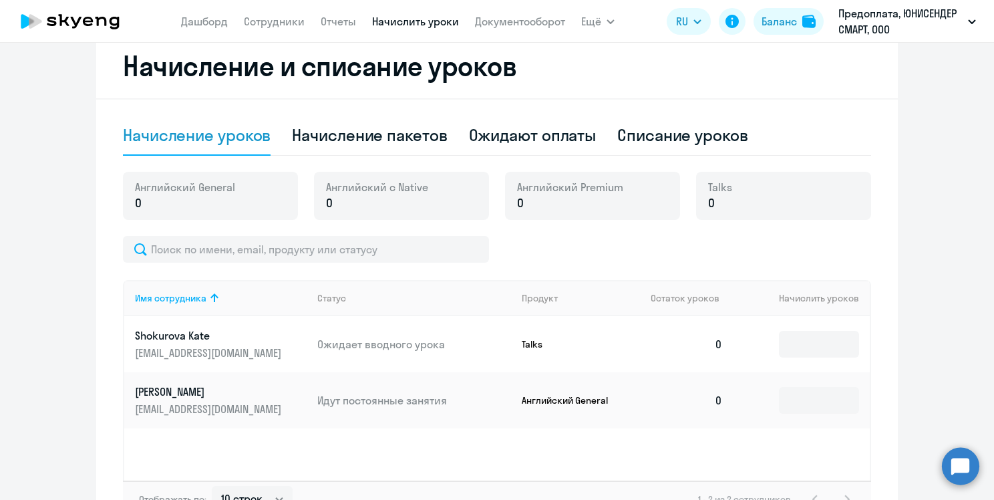
scroll to position [380, 0]
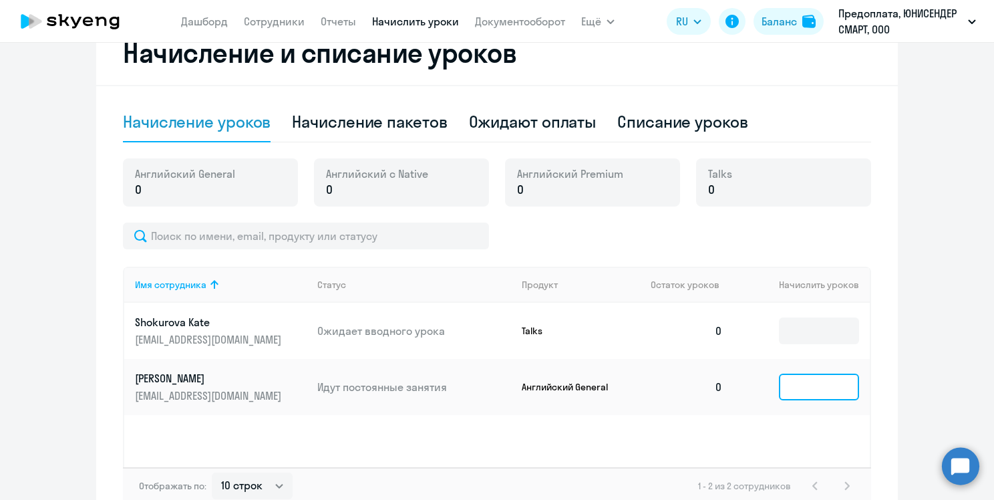
click at [822, 392] on input at bounding box center [819, 386] width 80 height 27
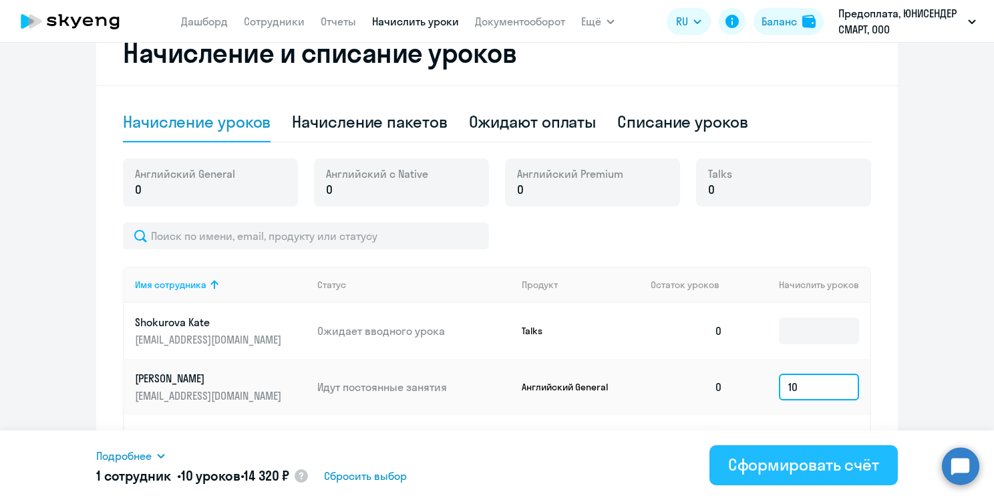
type input "1"
